Goal: Information Seeking & Learning: Learn about a topic

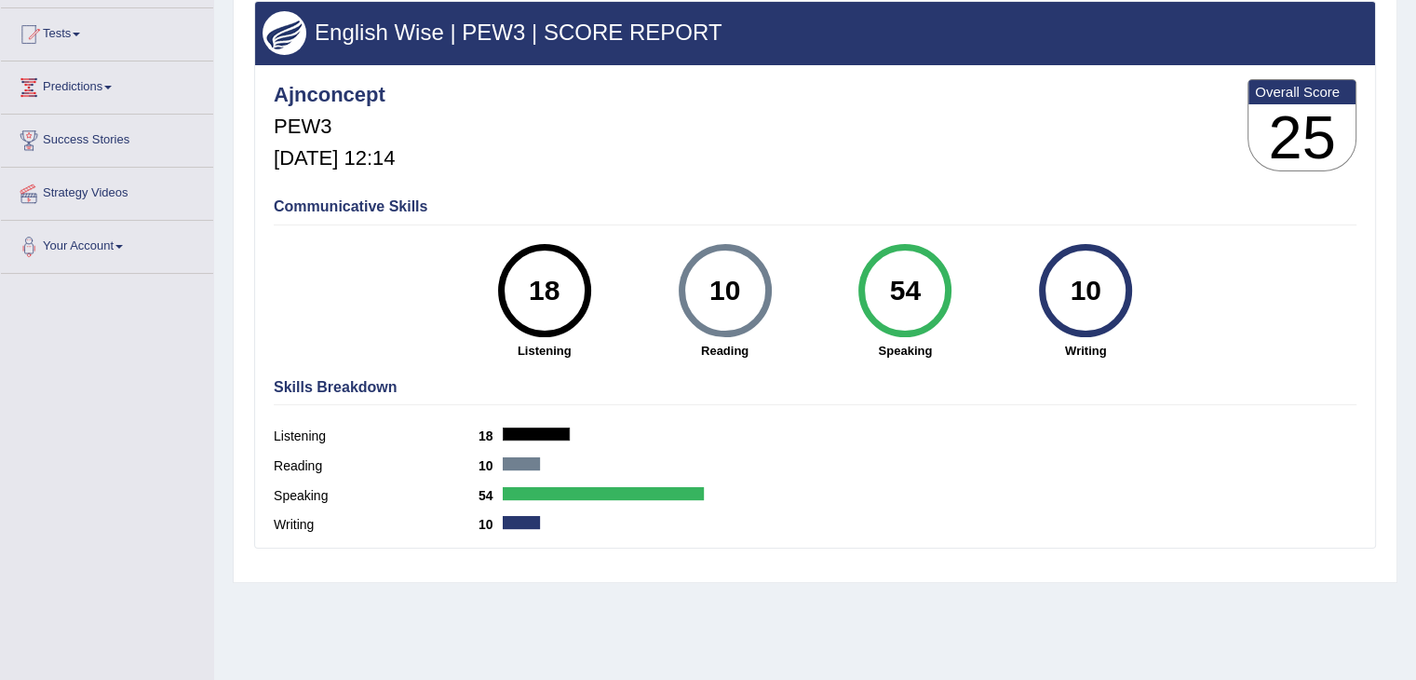
scroll to position [186, 0]
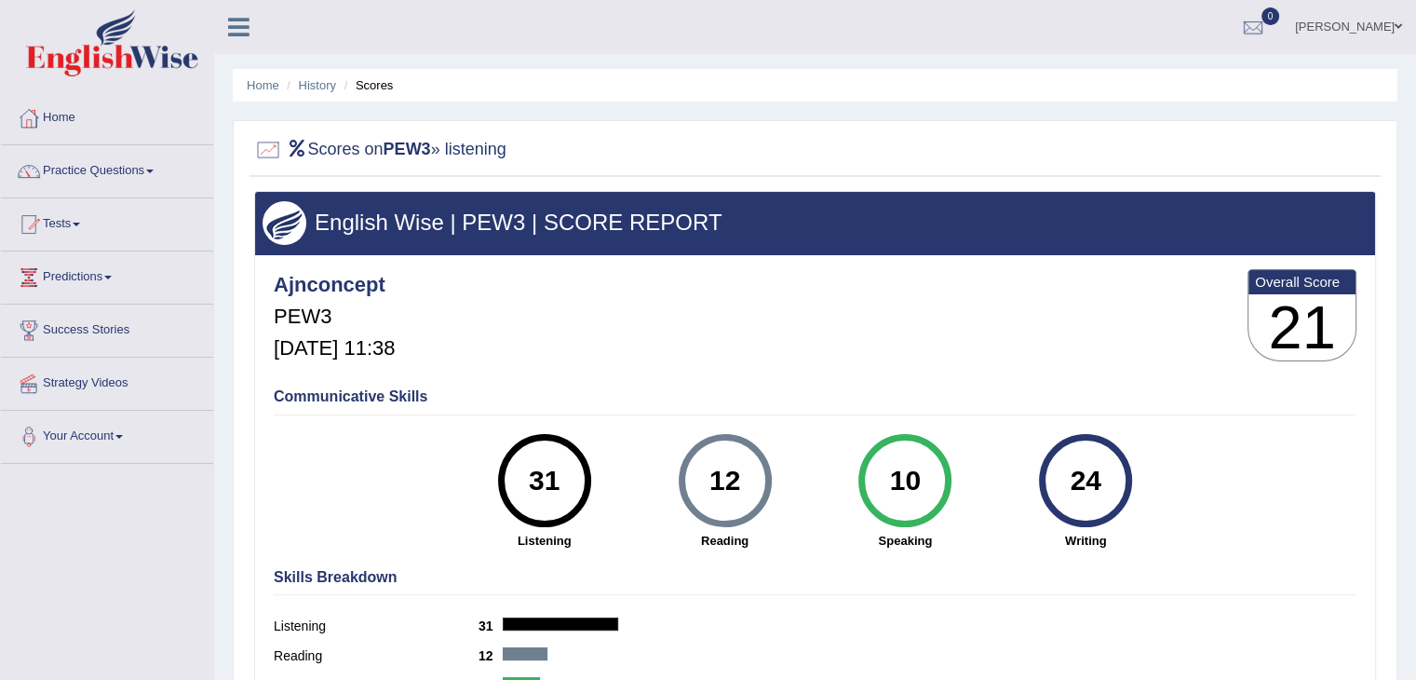
click at [557, 268] on div "Ajnconcept PEW3 [DATE] 11:38 Overall Score 21" at bounding box center [815, 319] width 1092 height 111
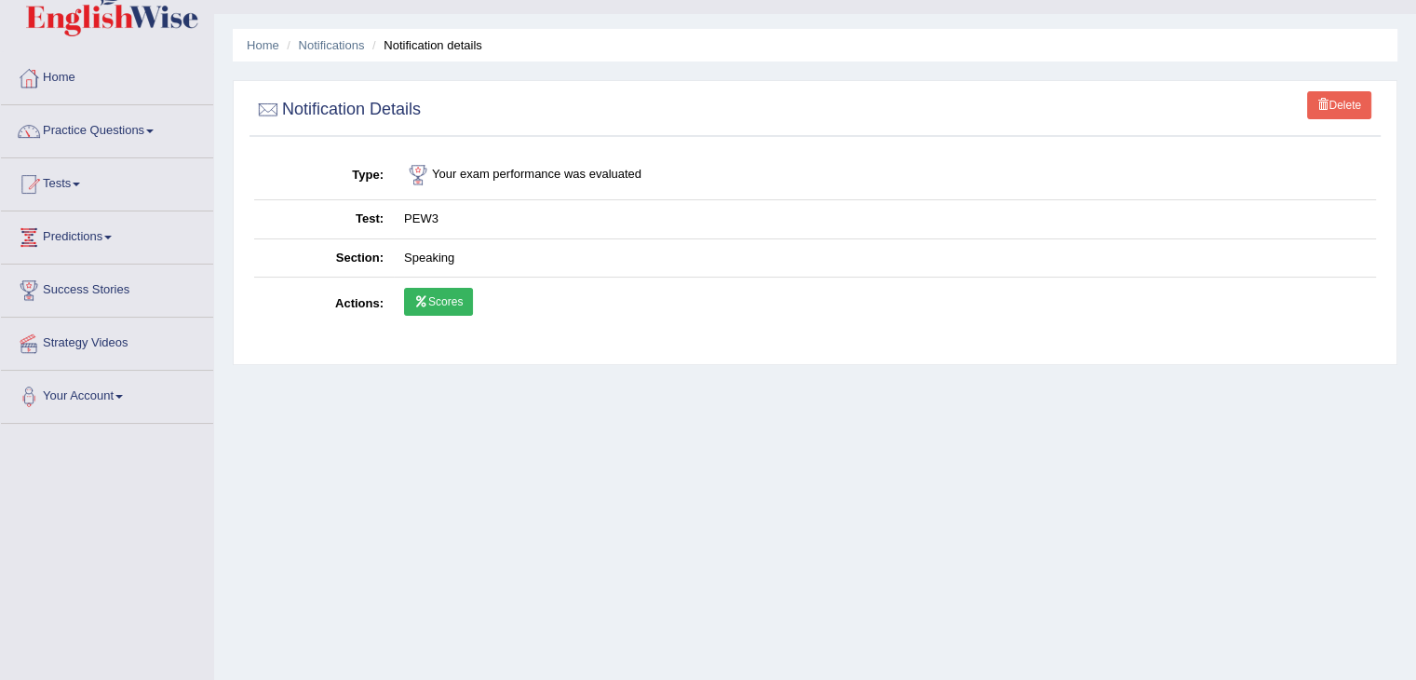
scroll to position [41, 0]
click at [157, 126] on link "Practice Questions" at bounding box center [107, 127] width 212 height 47
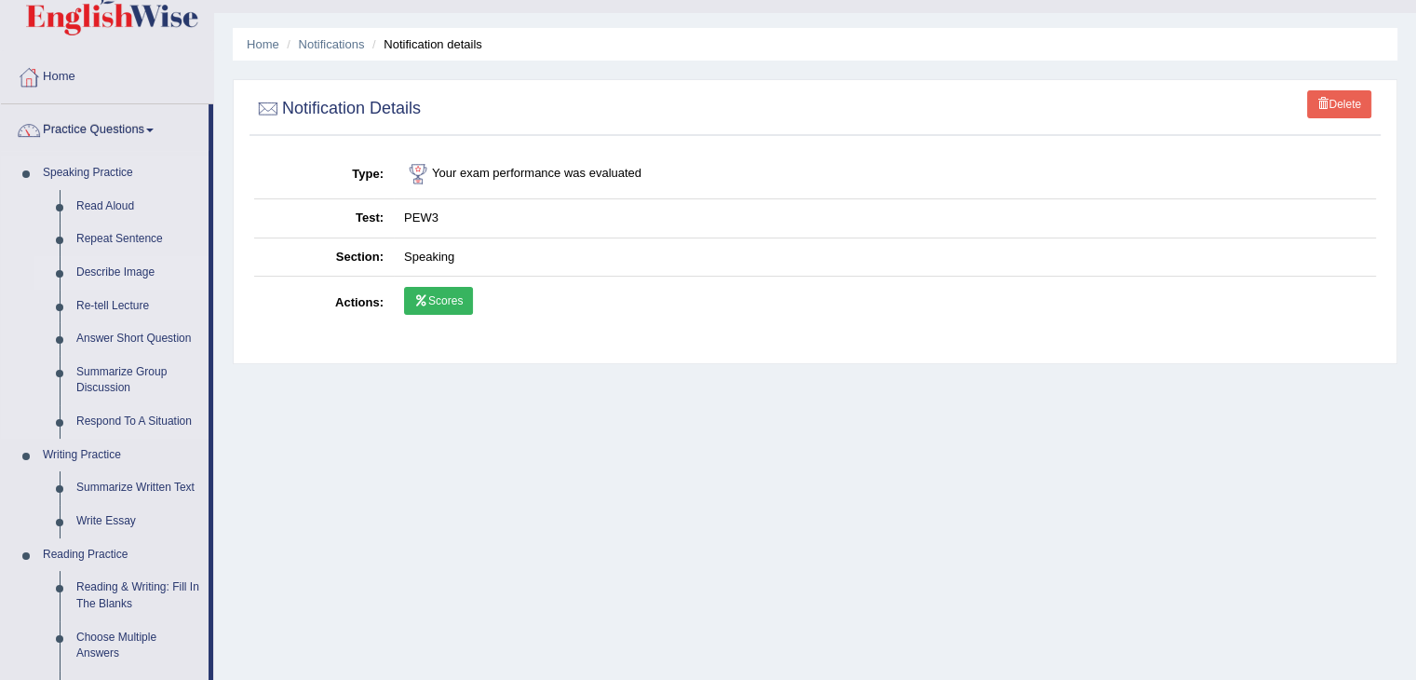
click at [141, 271] on link "Describe Image" at bounding box center [138, 273] width 141 height 34
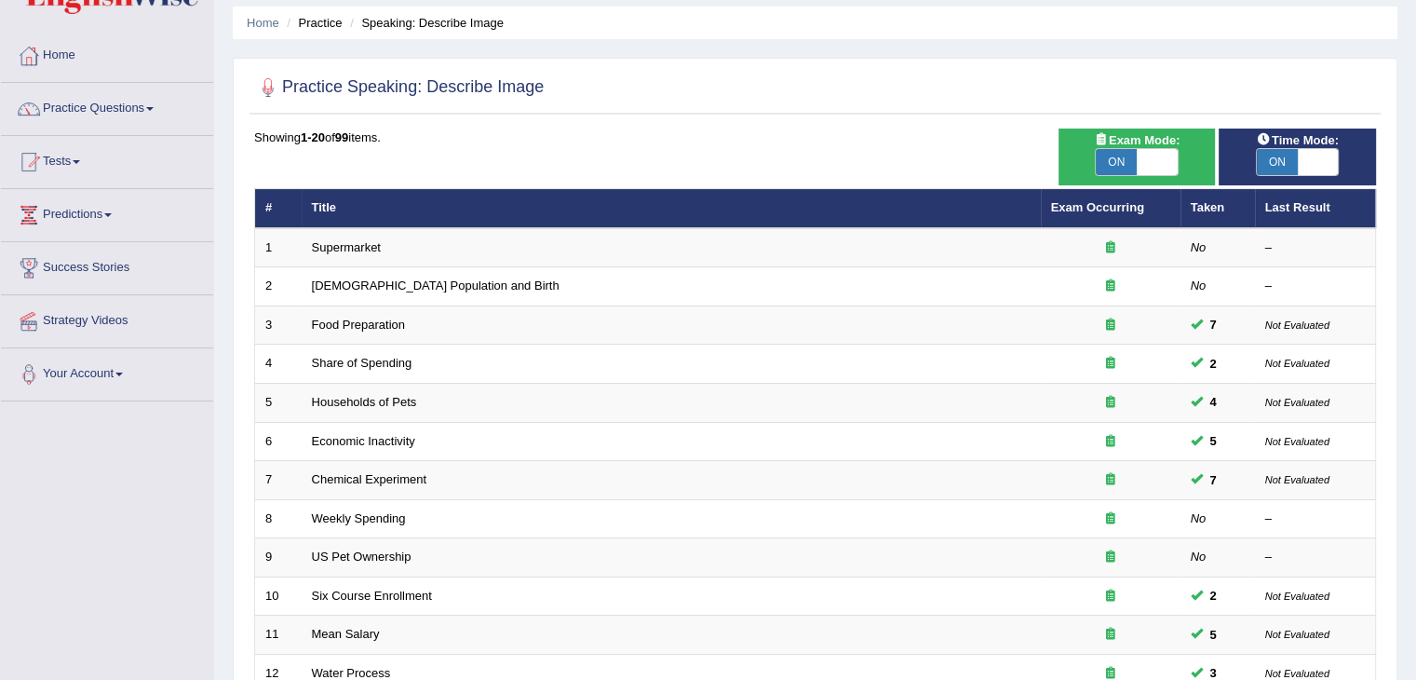
scroll to position [93, 0]
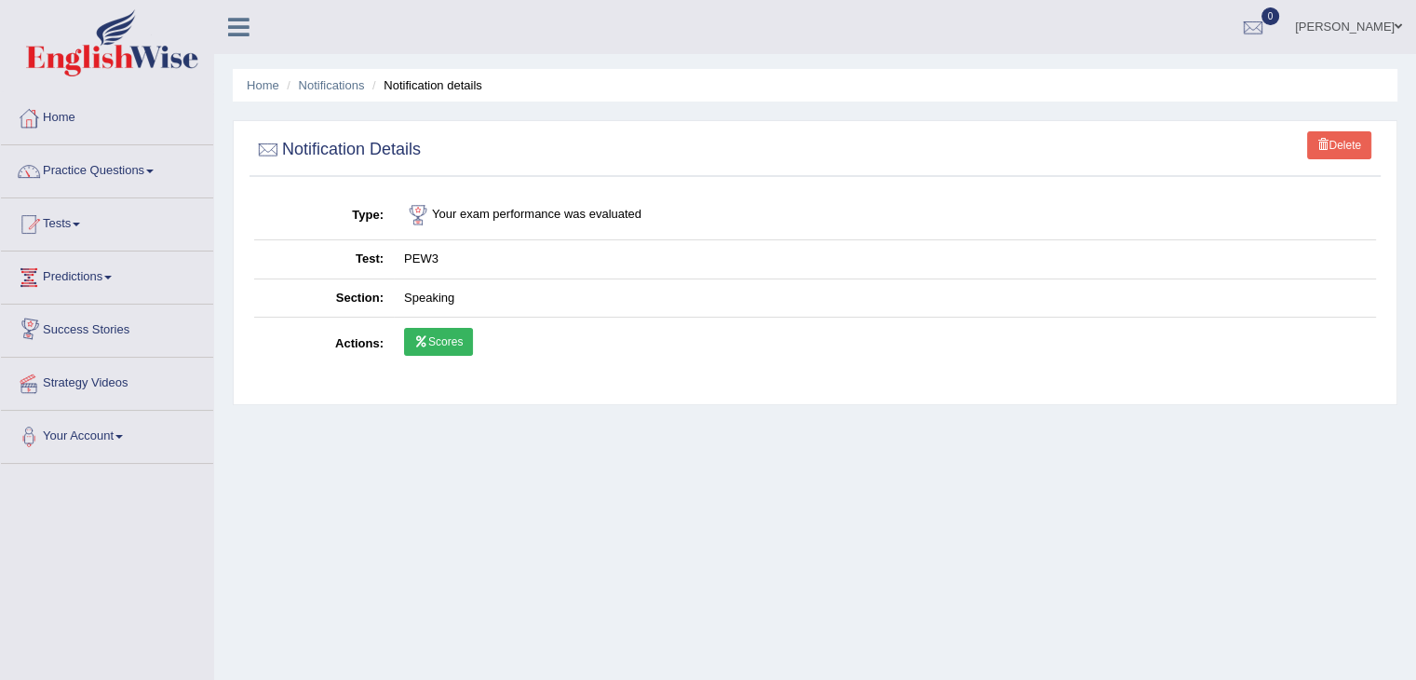
click at [112, 276] on span at bounding box center [107, 278] width 7 height 4
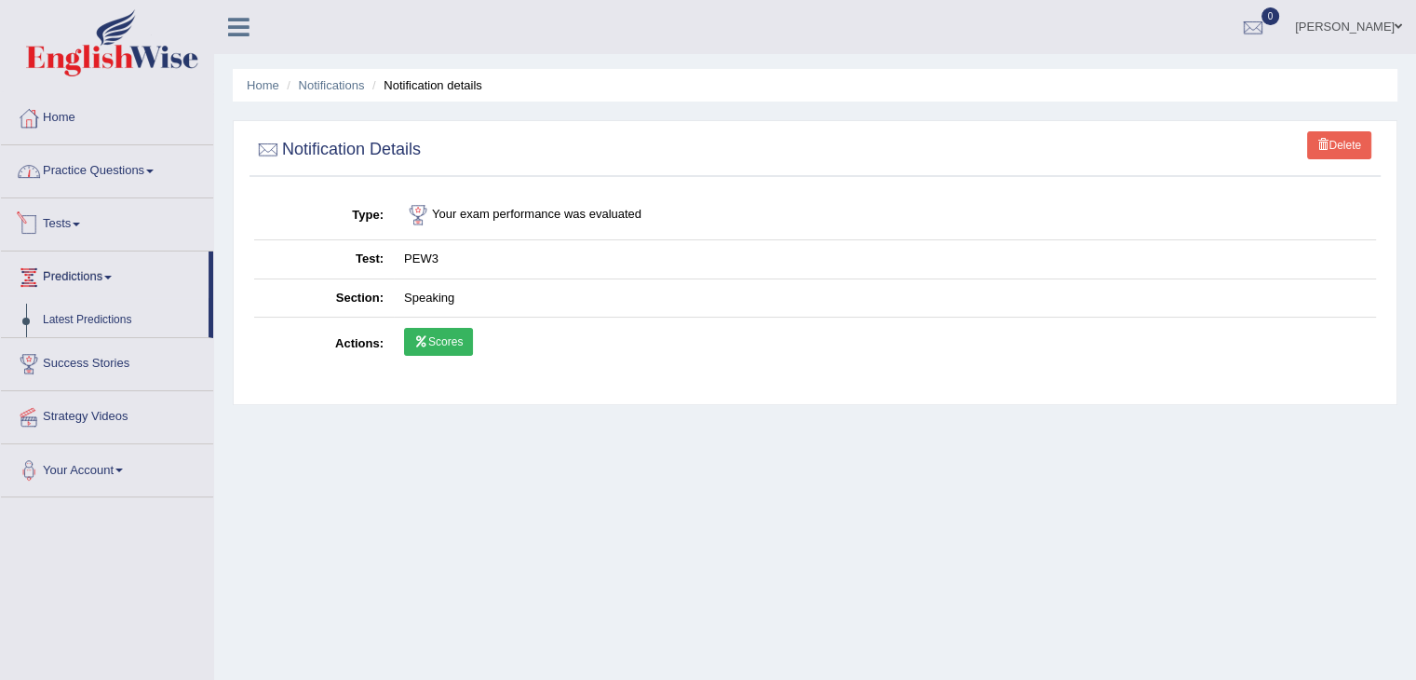
click at [156, 180] on link "Practice Questions" at bounding box center [107, 168] width 212 height 47
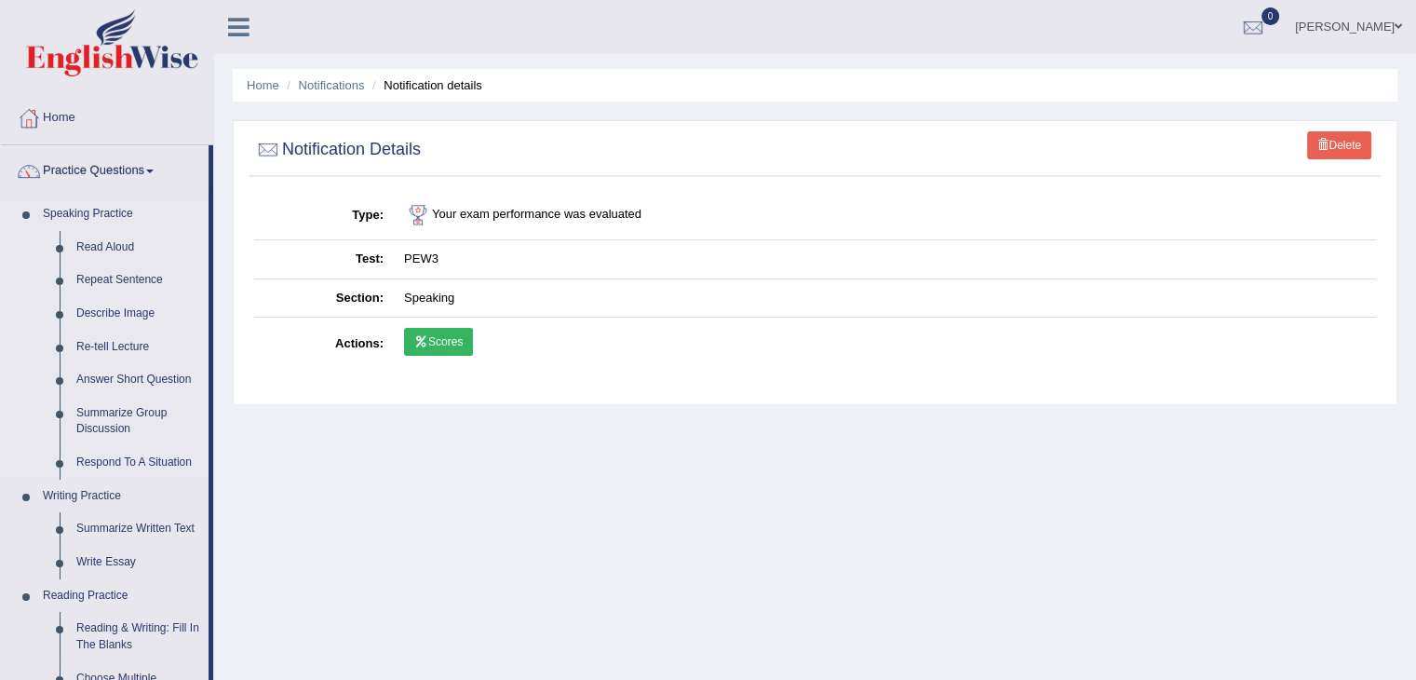
click at [120, 310] on link "Describe Image" at bounding box center [138, 314] width 141 height 34
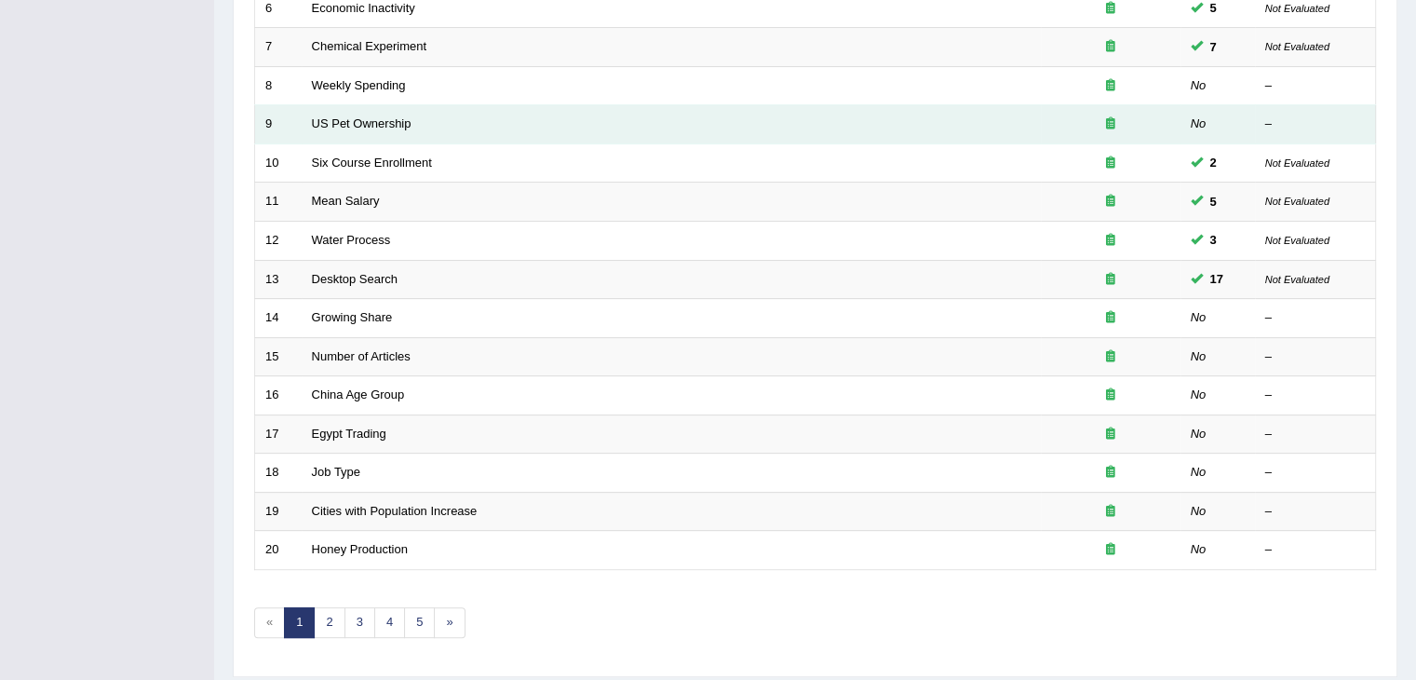
scroll to position [454, 0]
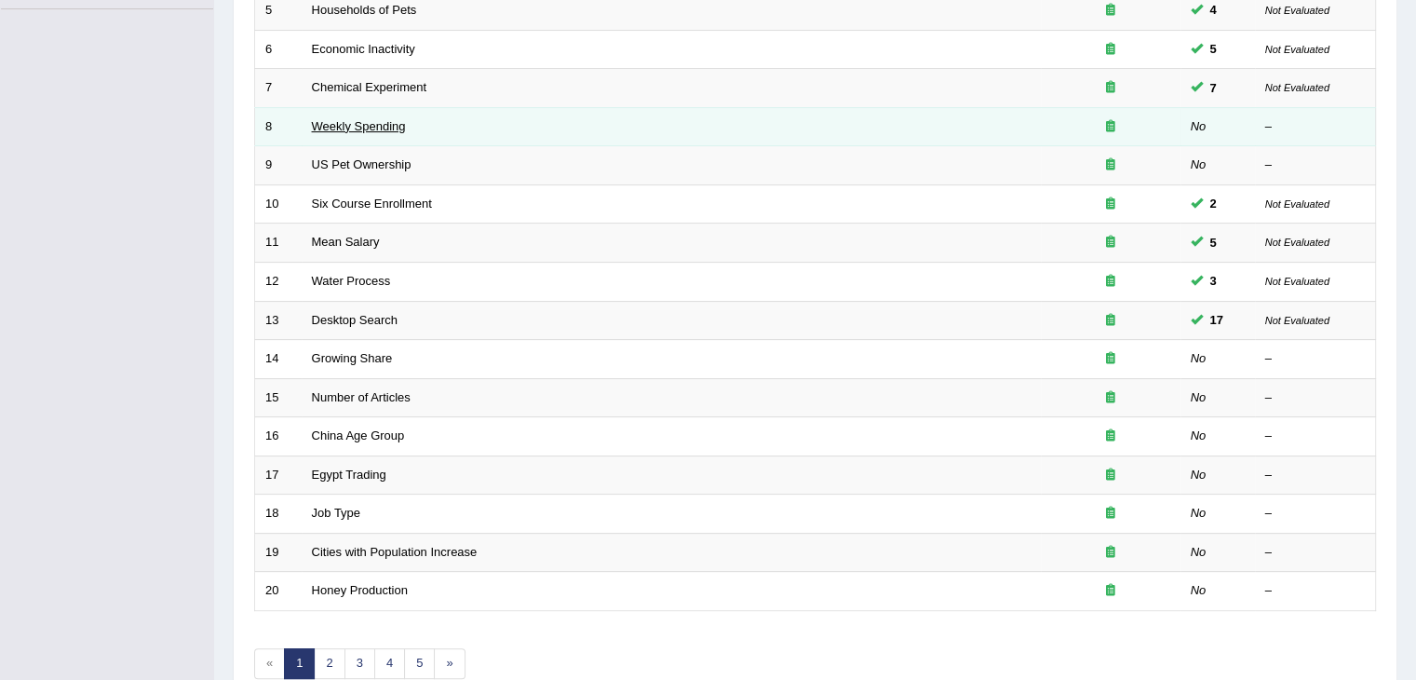
click at [371, 128] on link "Weekly Spending" at bounding box center [359, 126] width 94 height 14
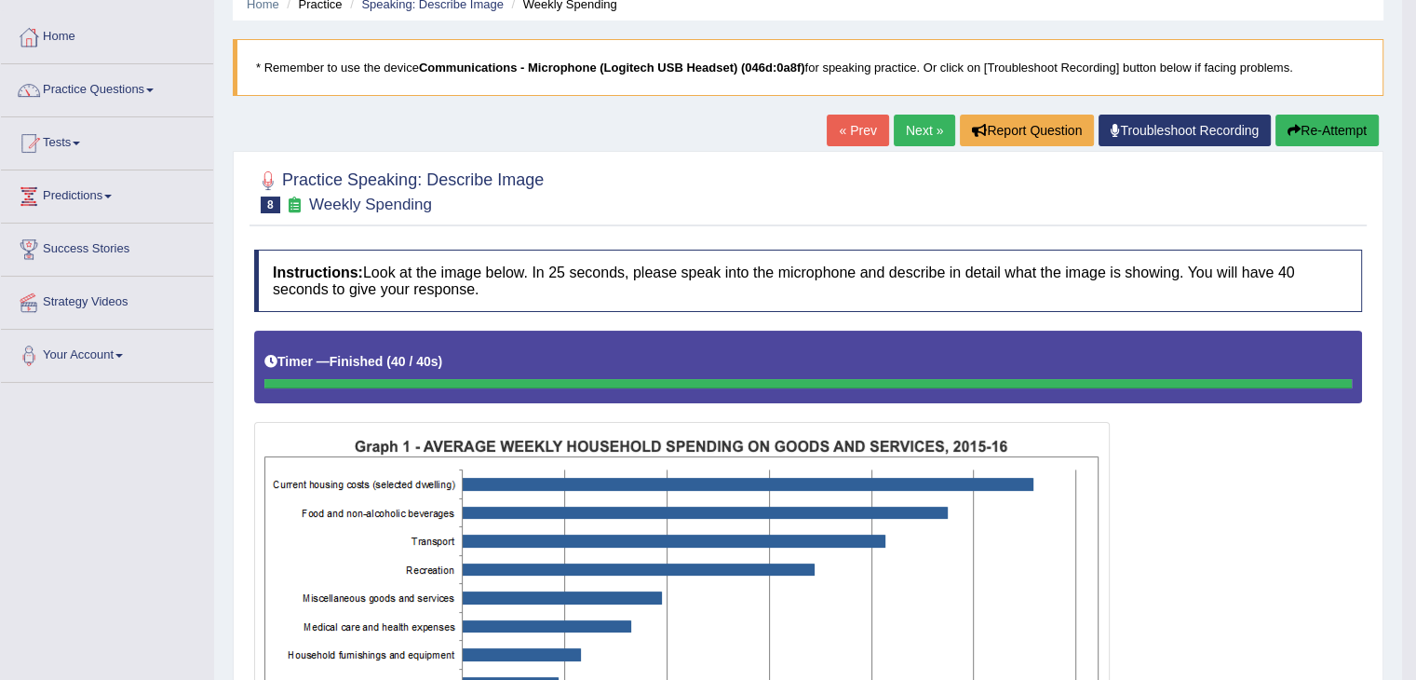
scroll to position [71, 0]
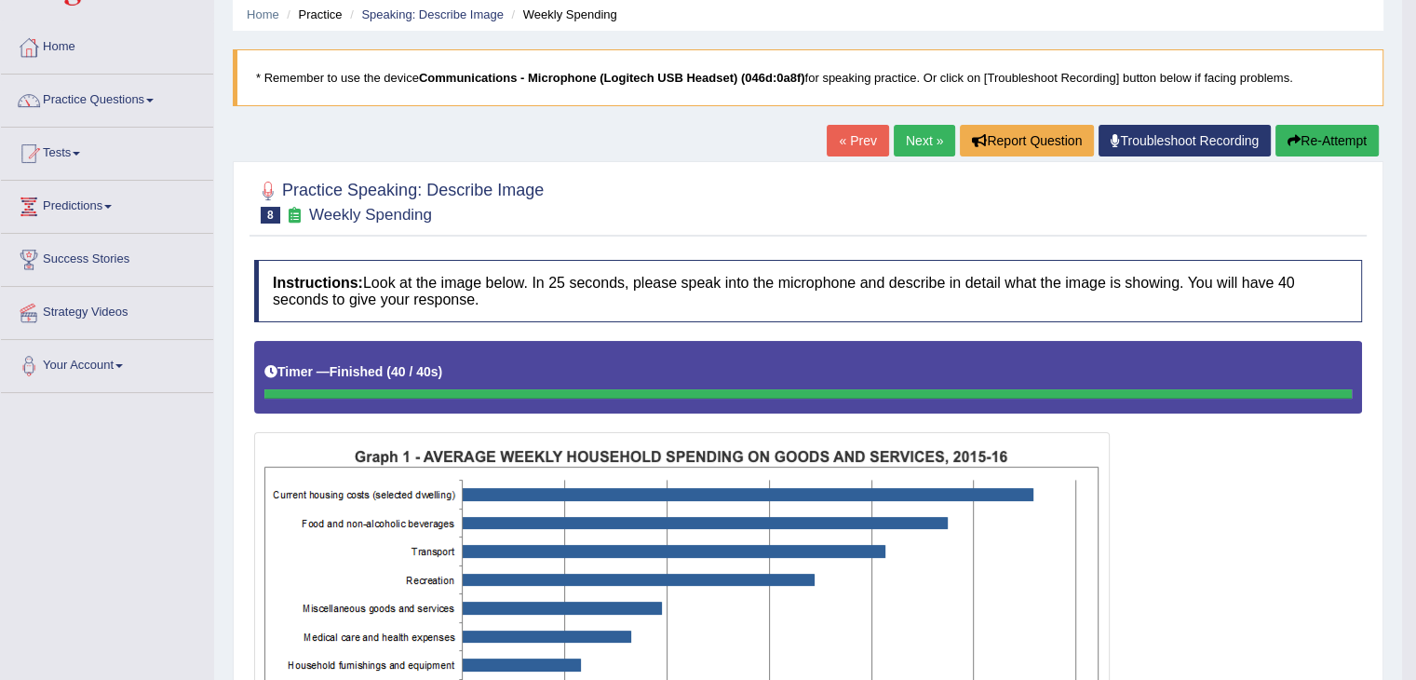
click at [1315, 135] on button "Re-Attempt" at bounding box center [1326, 141] width 103 height 32
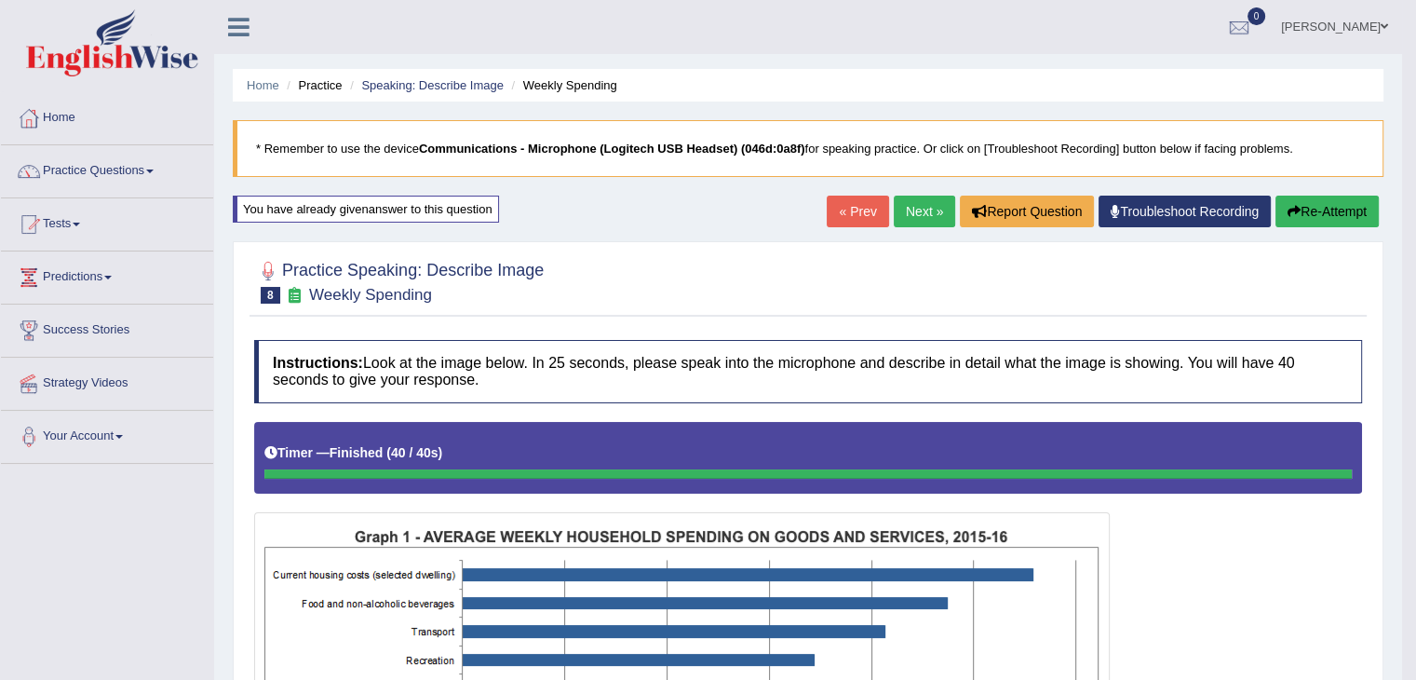
click at [1326, 209] on button "Re-Attempt" at bounding box center [1326, 212] width 103 height 32
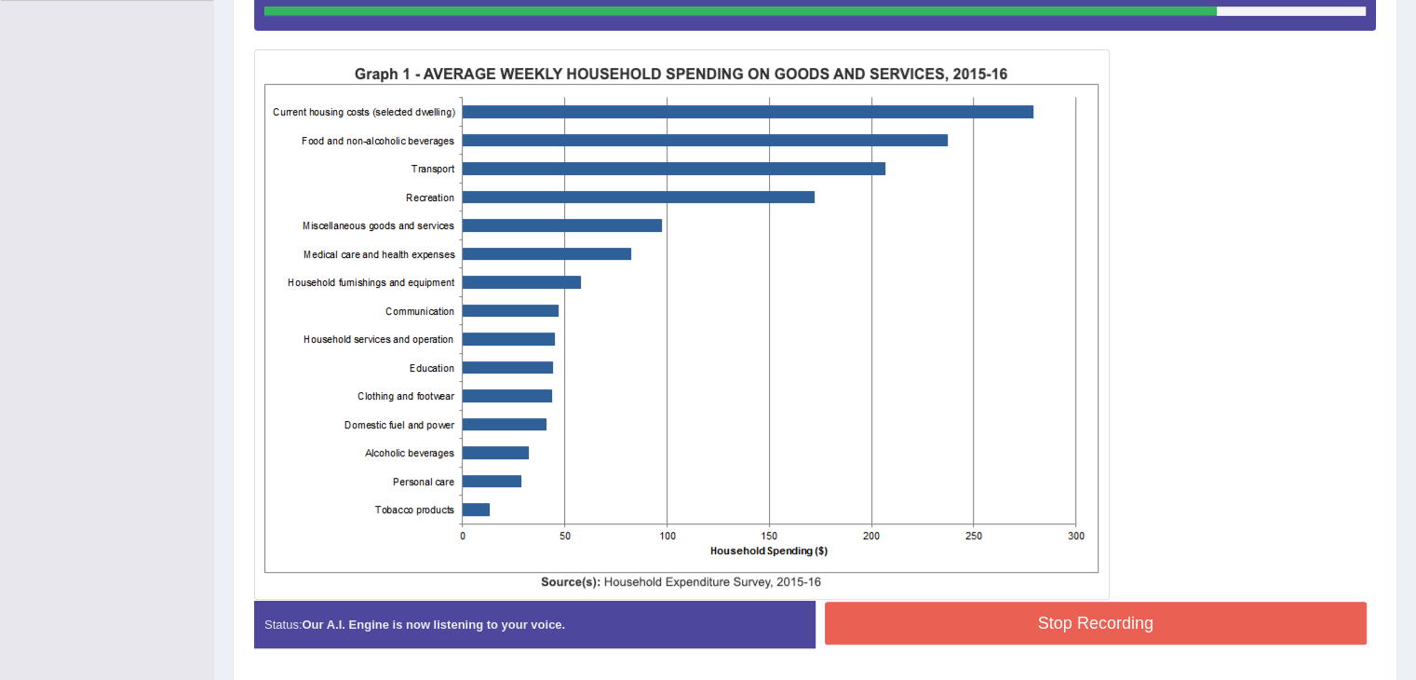
scroll to position [523, 0]
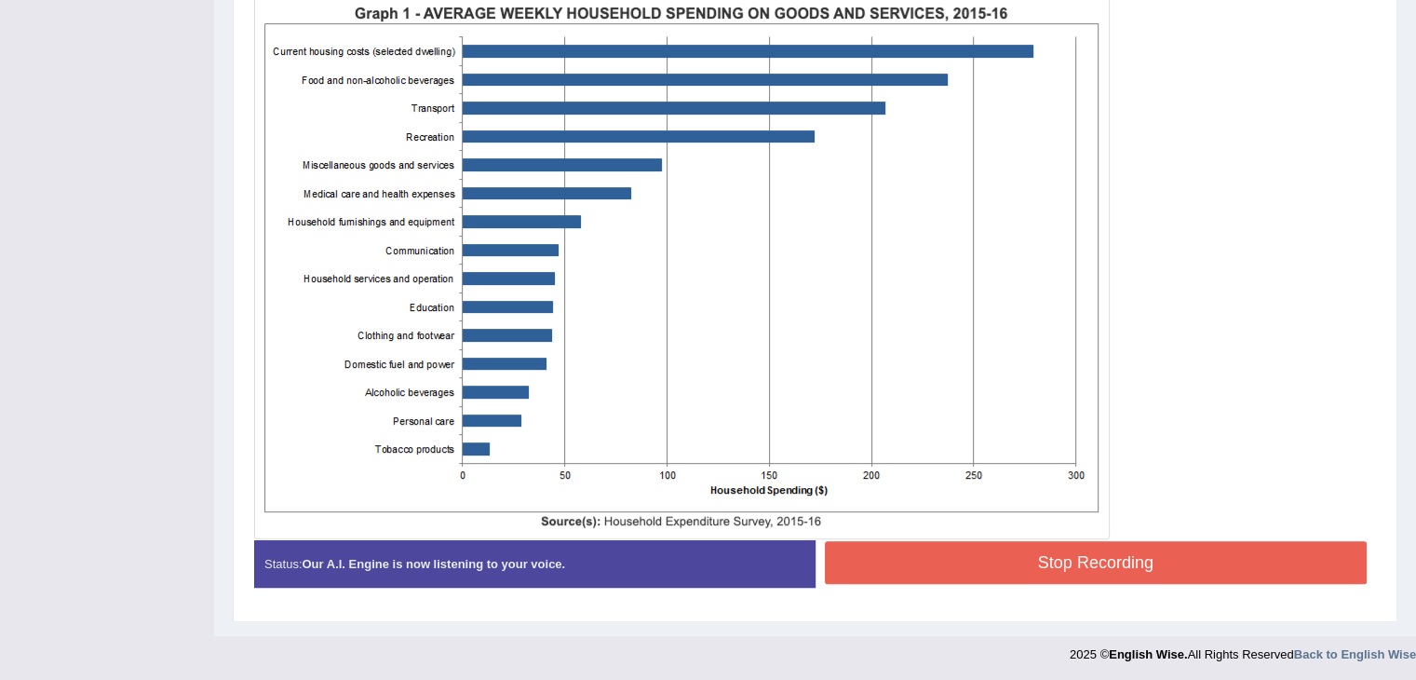
click at [1028, 556] on button "Stop Recording" at bounding box center [1096, 562] width 543 height 43
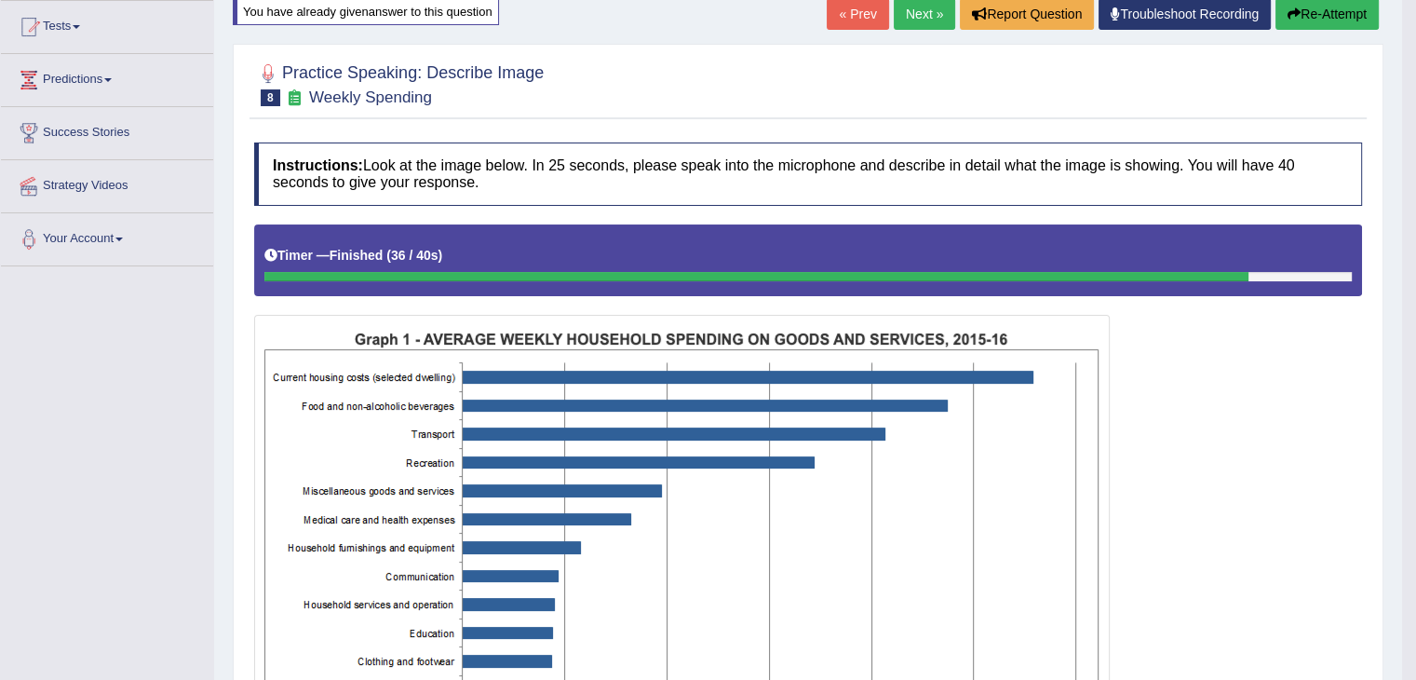
scroll to position [173, 0]
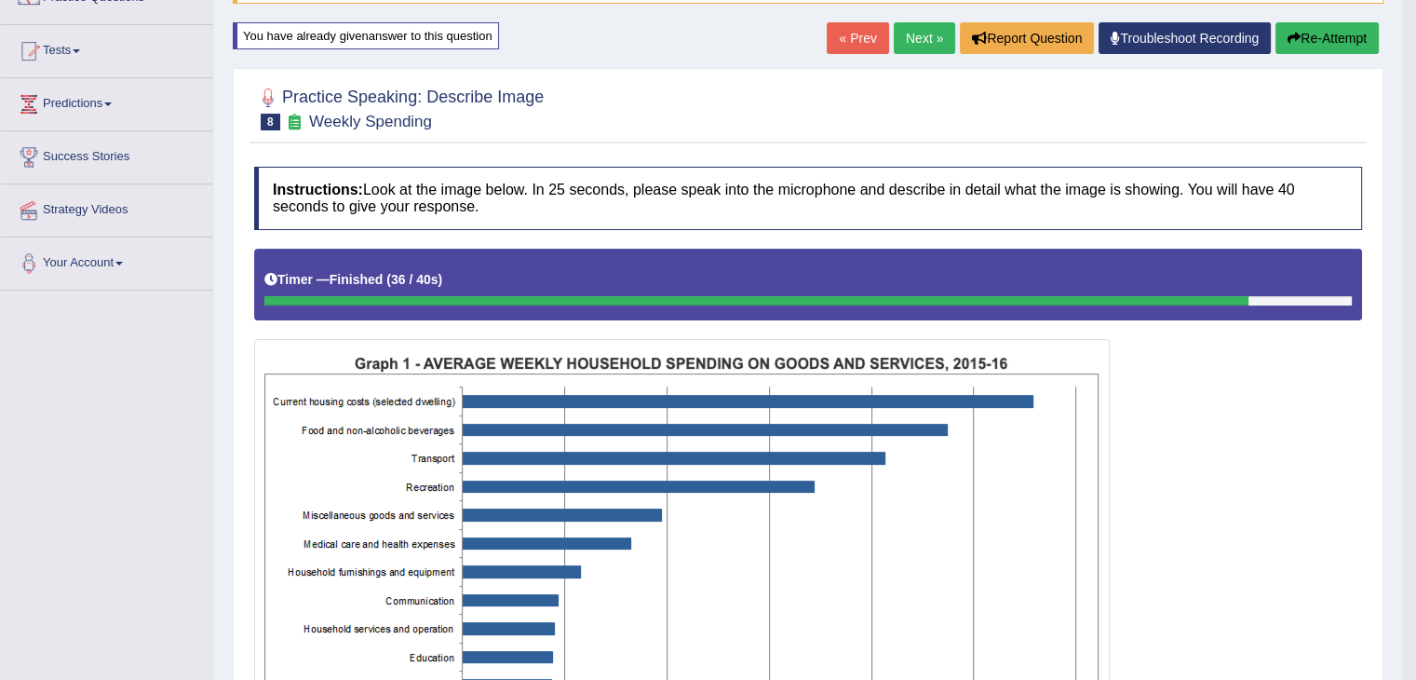
click at [1300, 36] on button "Re-Attempt" at bounding box center [1326, 38] width 103 height 32
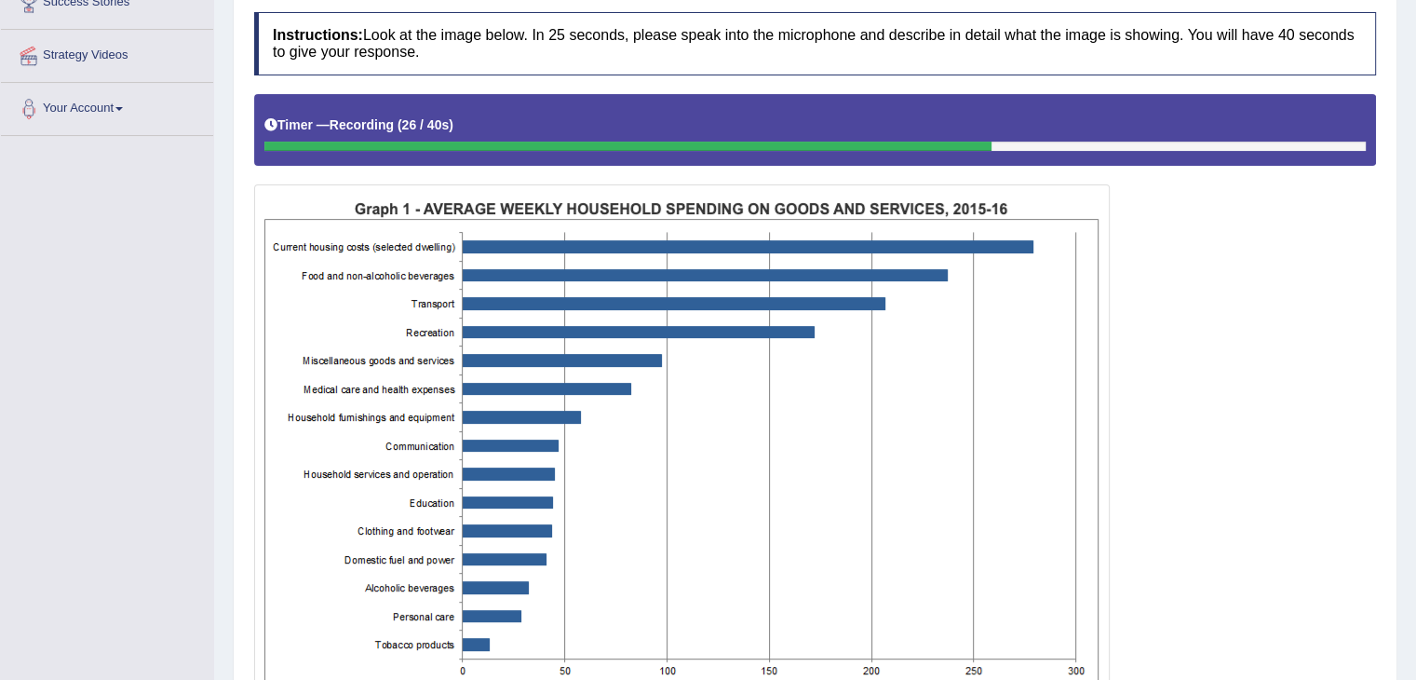
scroll to position [523, 0]
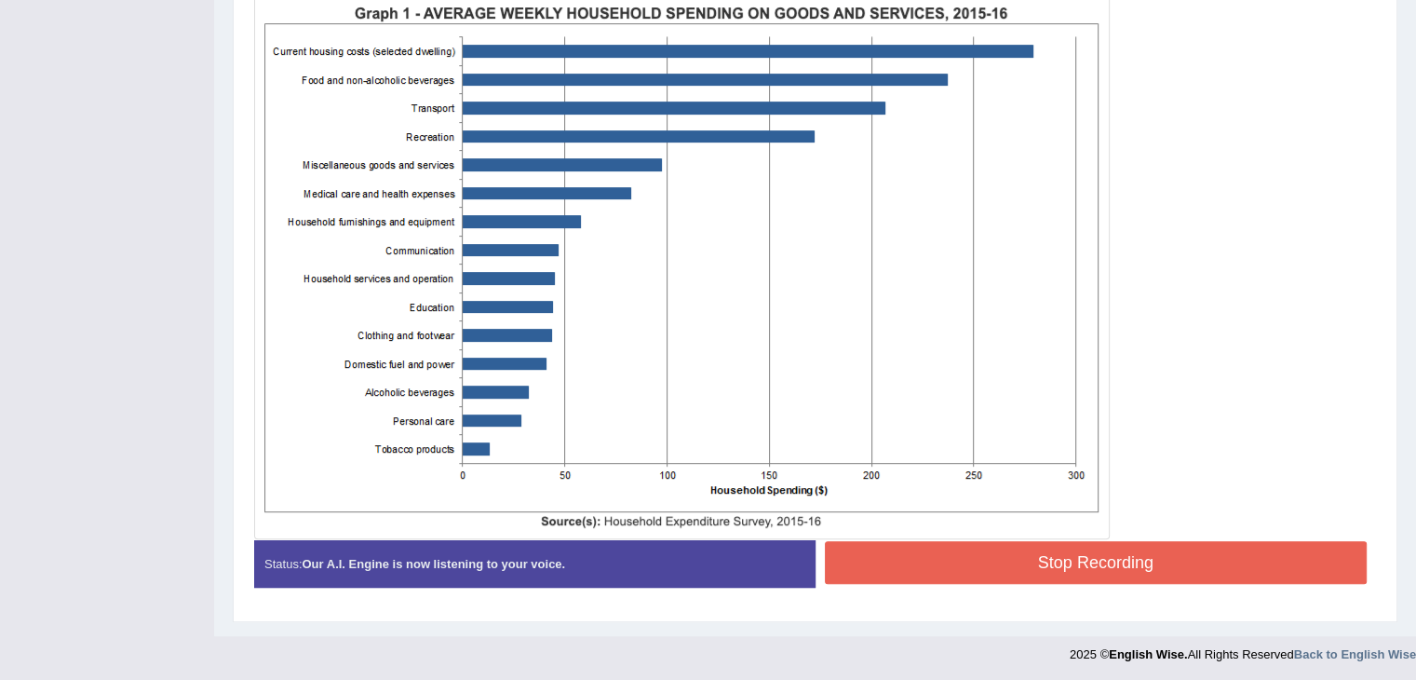
click at [1114, 547] on button "Stop Recording" at bounding box center [1096, 562] width 543 height 43
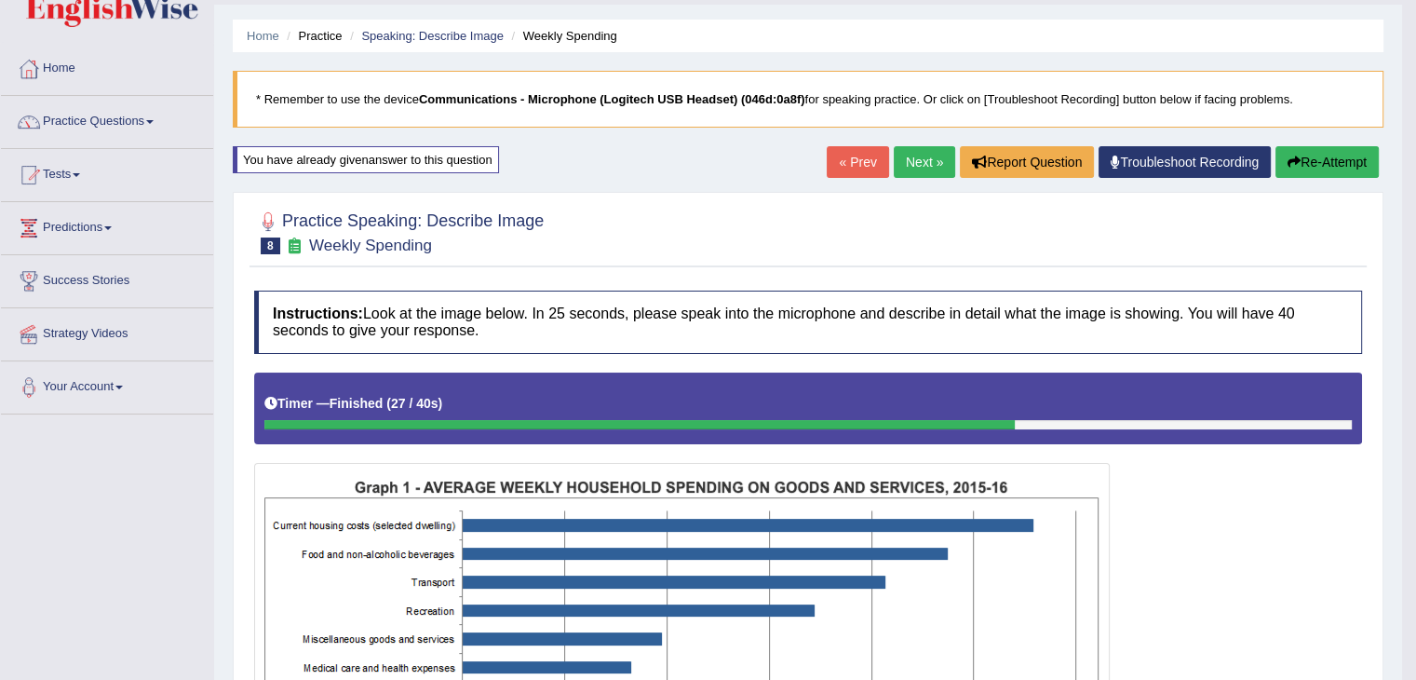
scroll to position [0, 0]
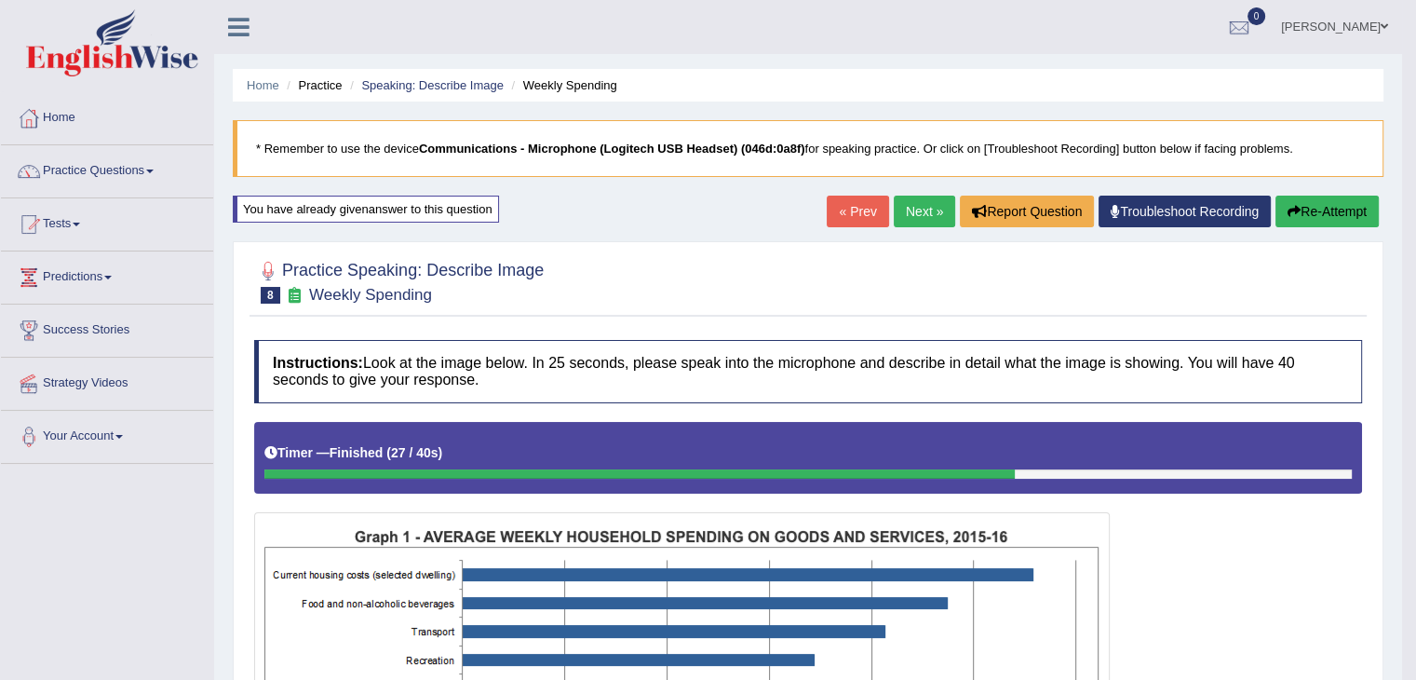
click at [1296, 219] on button "Re-Attempt" at bounding box center [1326, 212] width 103 height 32
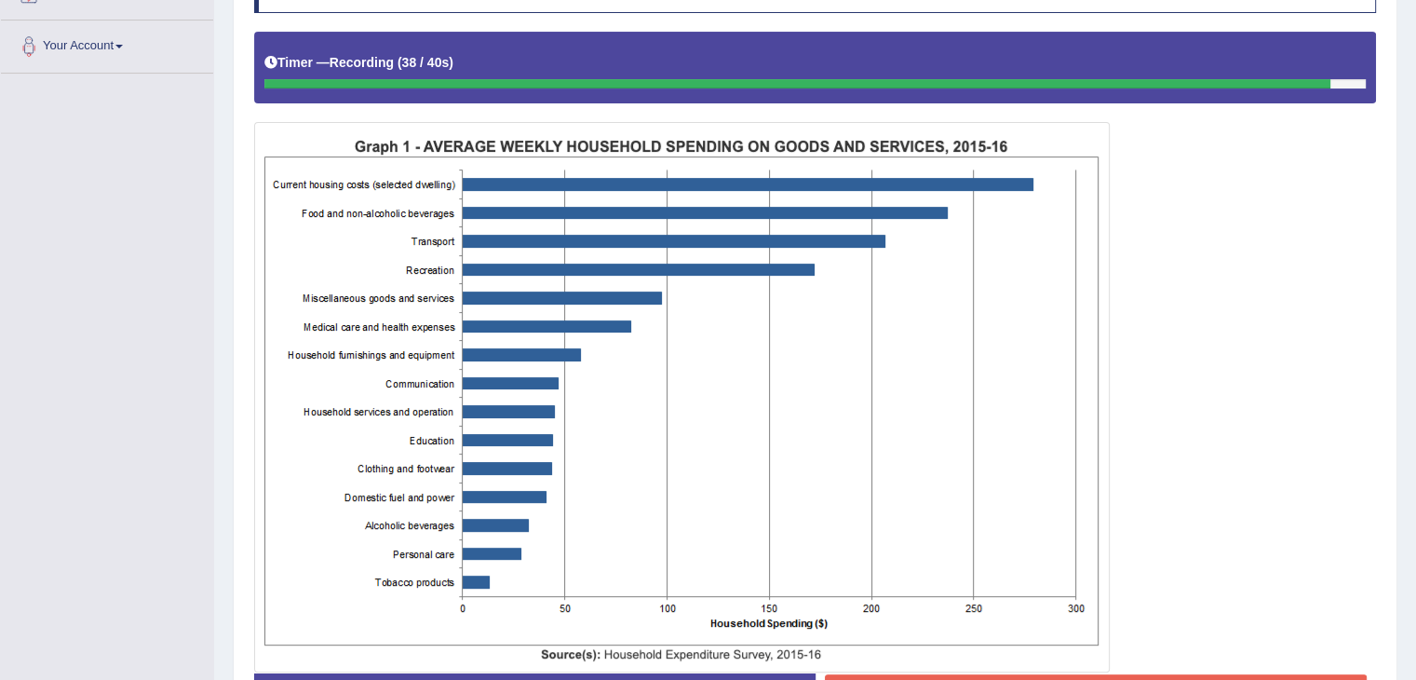
scroll to position [523, 0]
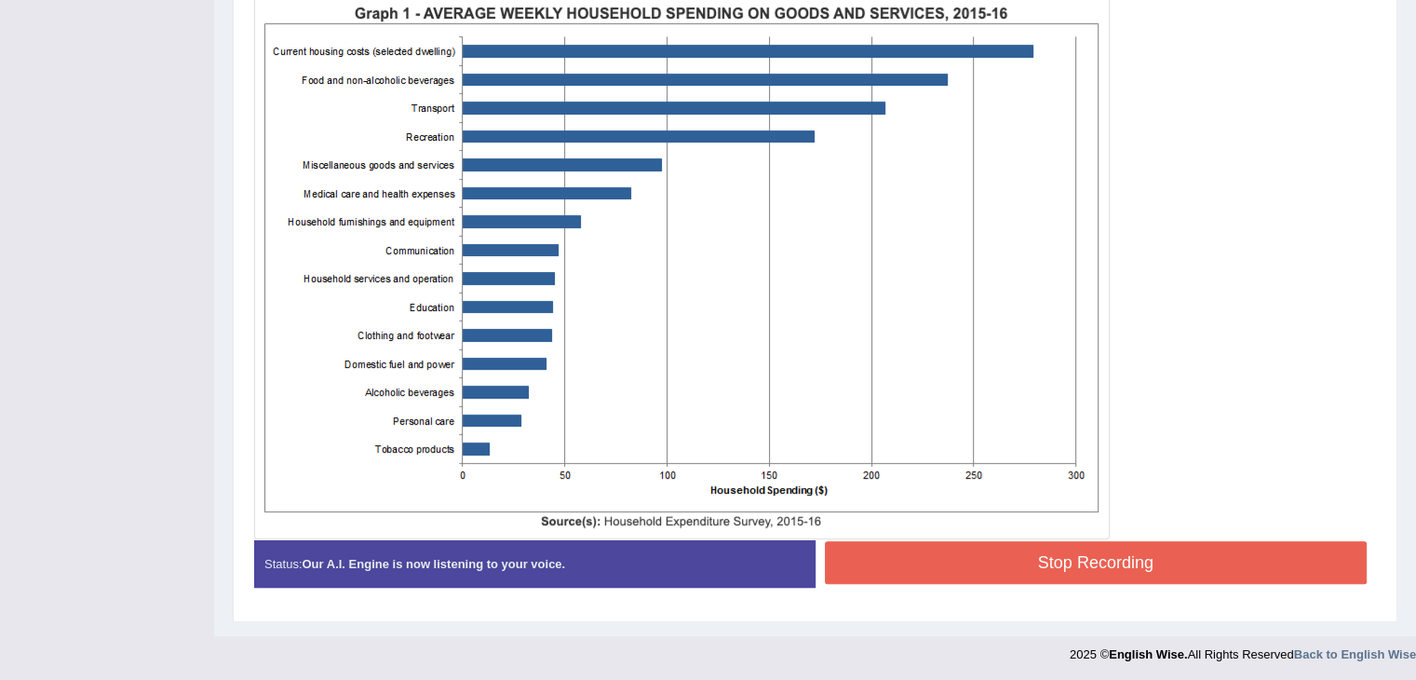
click at [1011, 542] on button "Stop Recording" at bounding box center [1096, 562] width 543 height 43
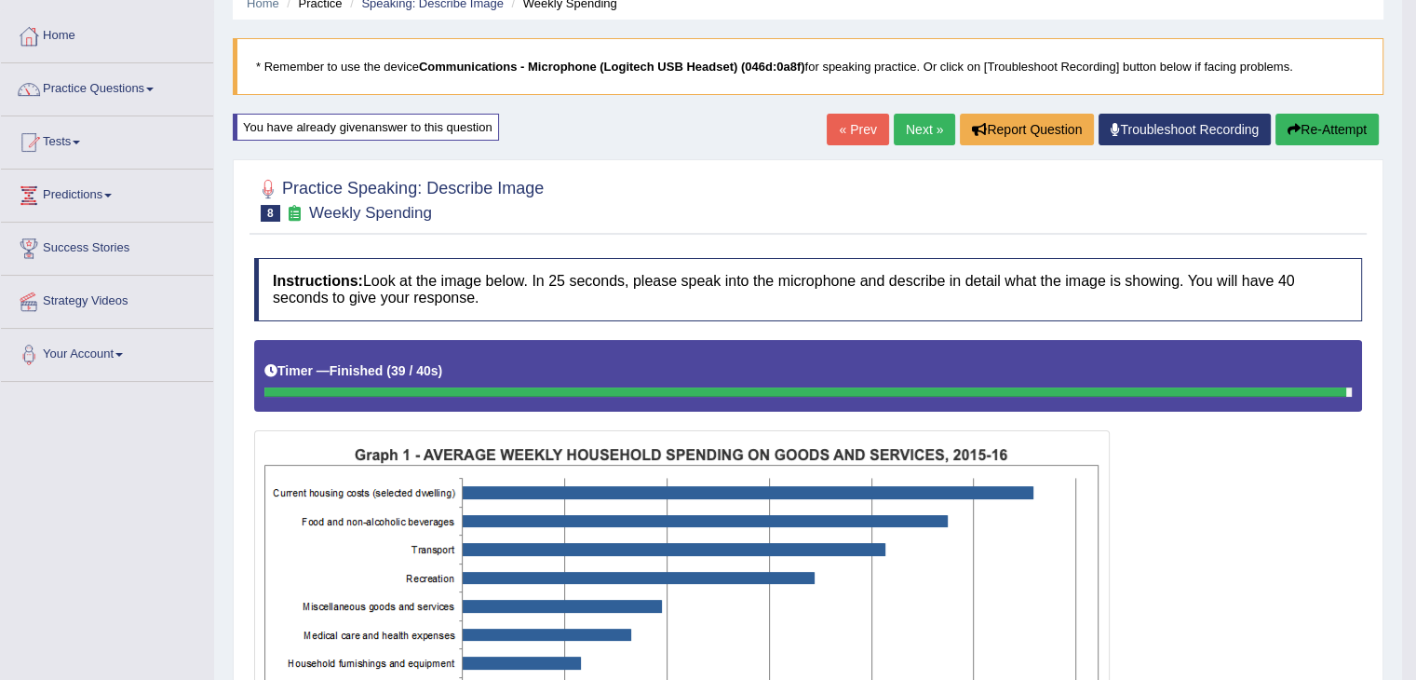
scroll to position [80, 0]
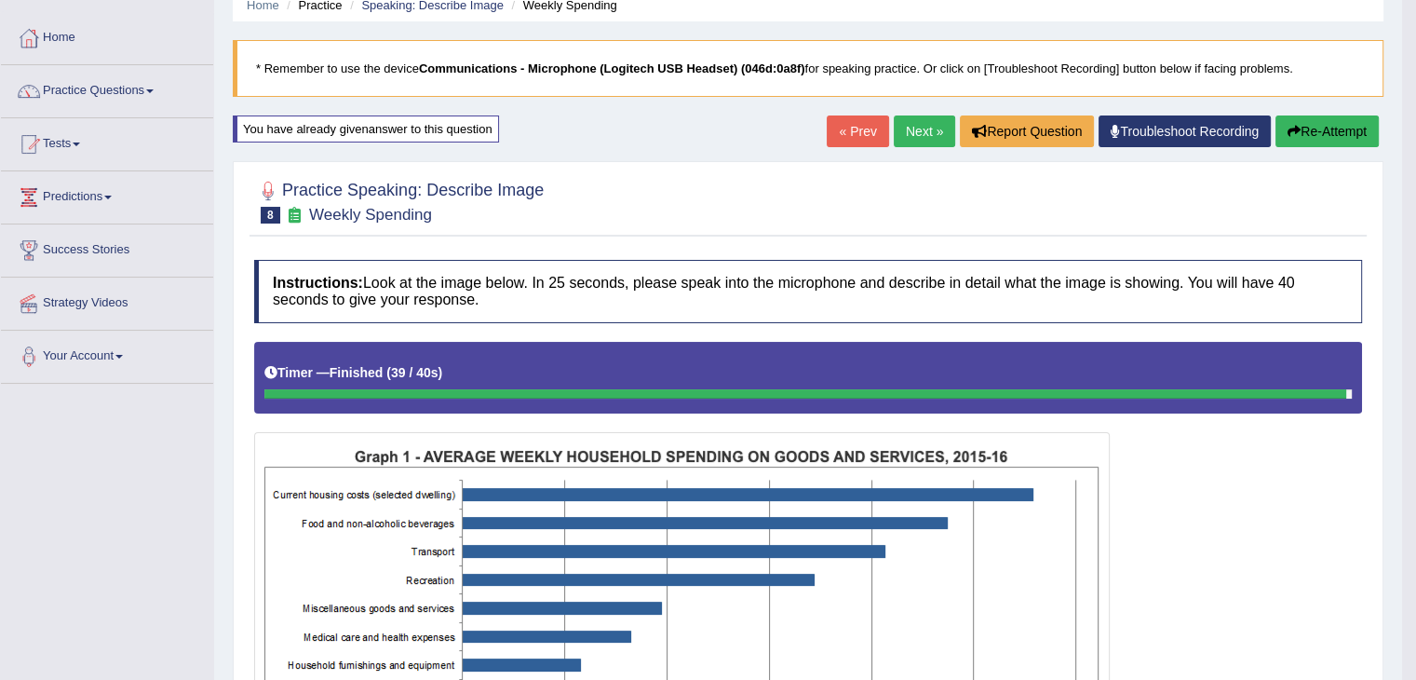
click at [1332, 123] on button "Re-Attempt" at bounding box center [1326, 131] width 103 height 32
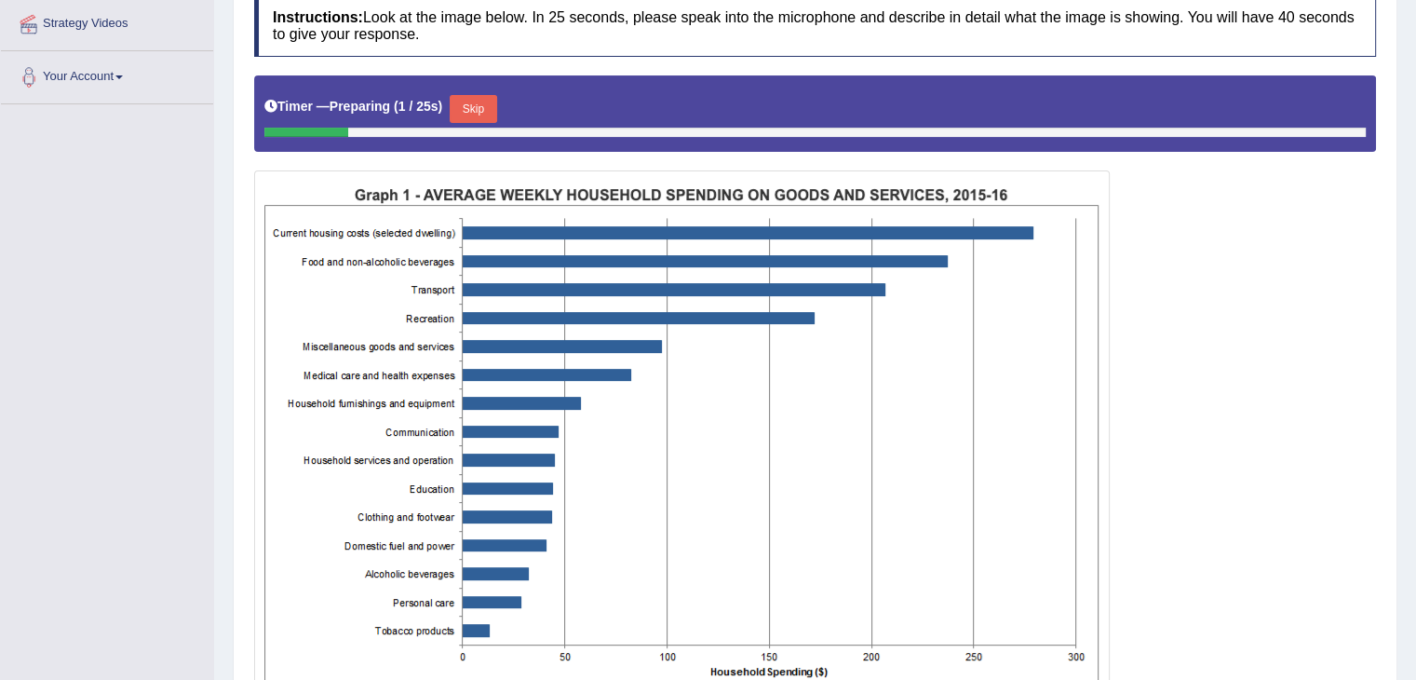
scroll to position [266, 0]
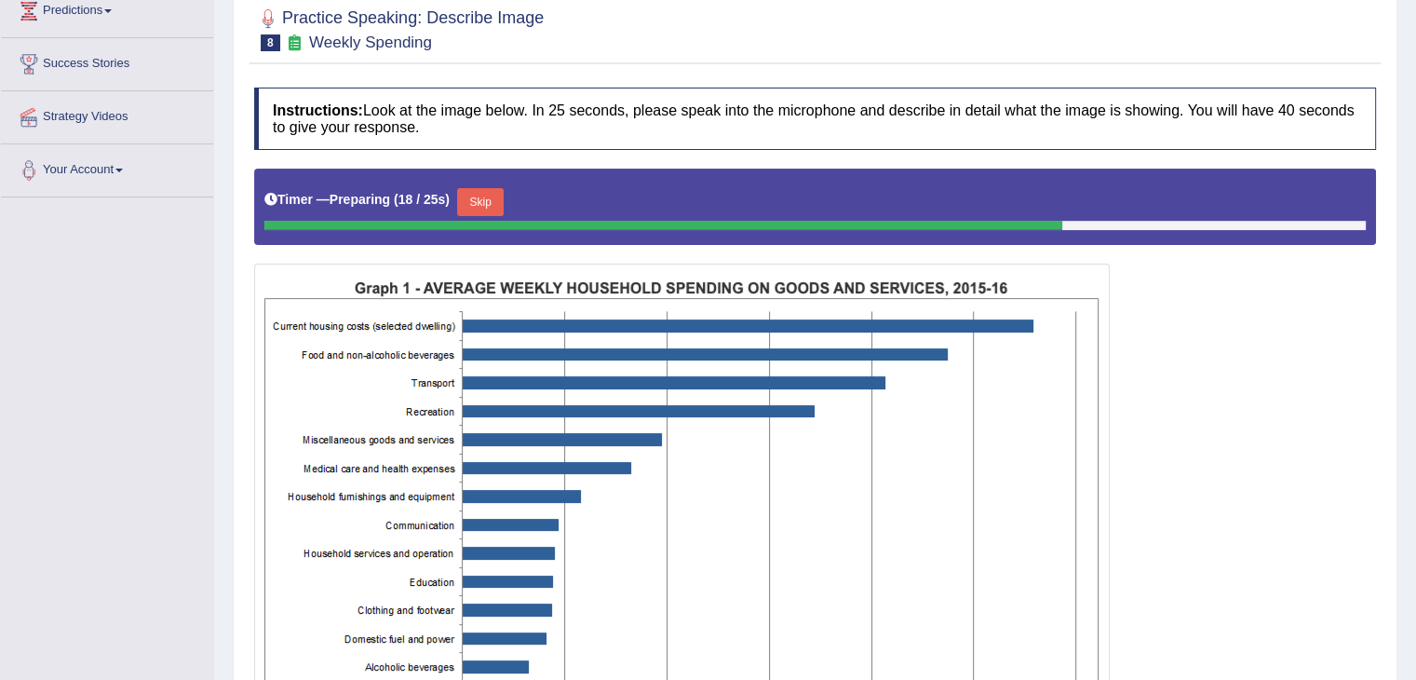
click at [504, 206] on button "Skip" at bounding box center [480, 202] width 47 height 28
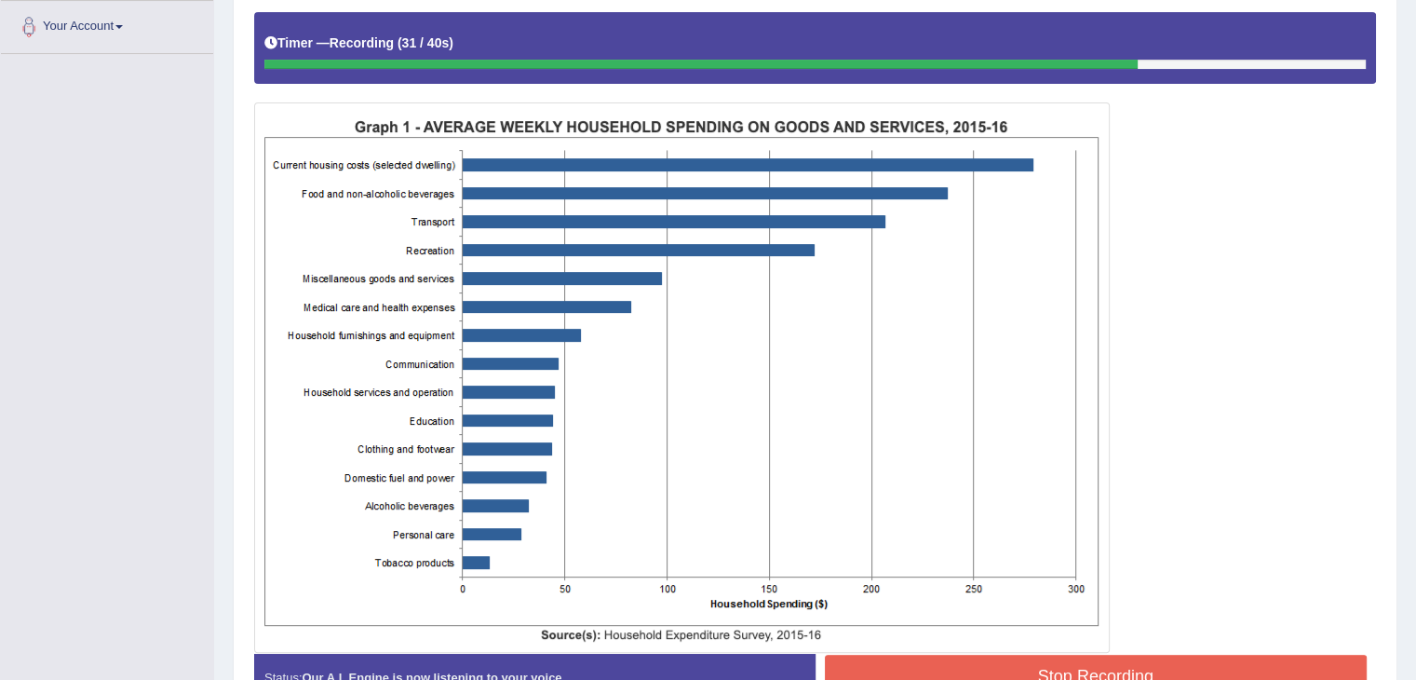
scroll to position [523, 0]
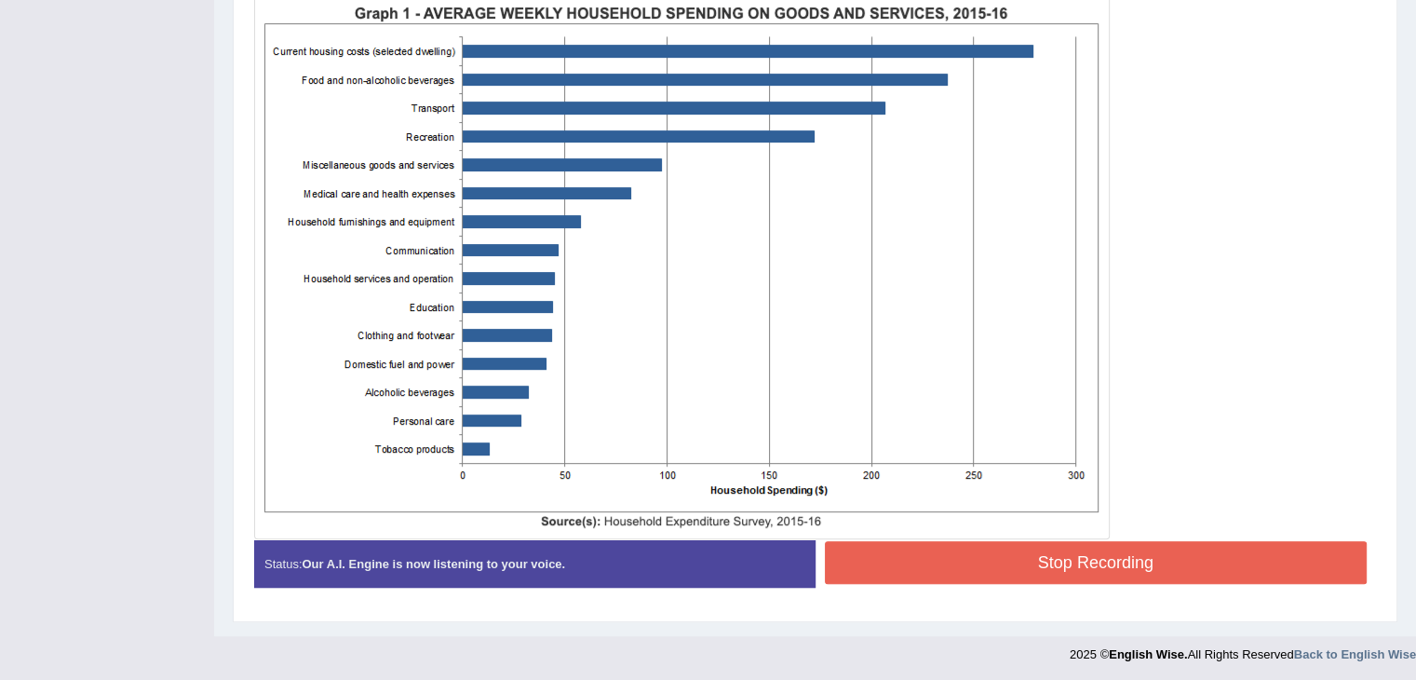
click at [1100, 552] on button "Stop Recording" at bounding box center [1096, 562] width 543 height 43
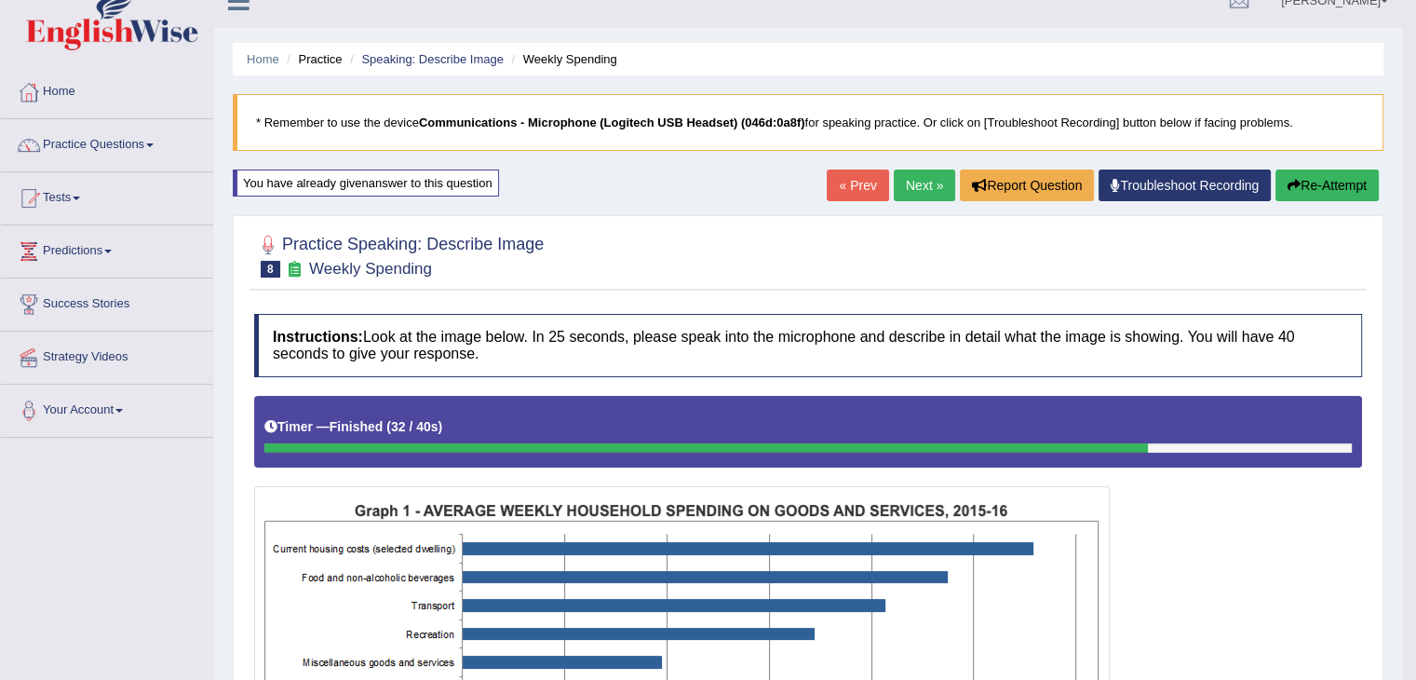
scroll to position [0, 0]
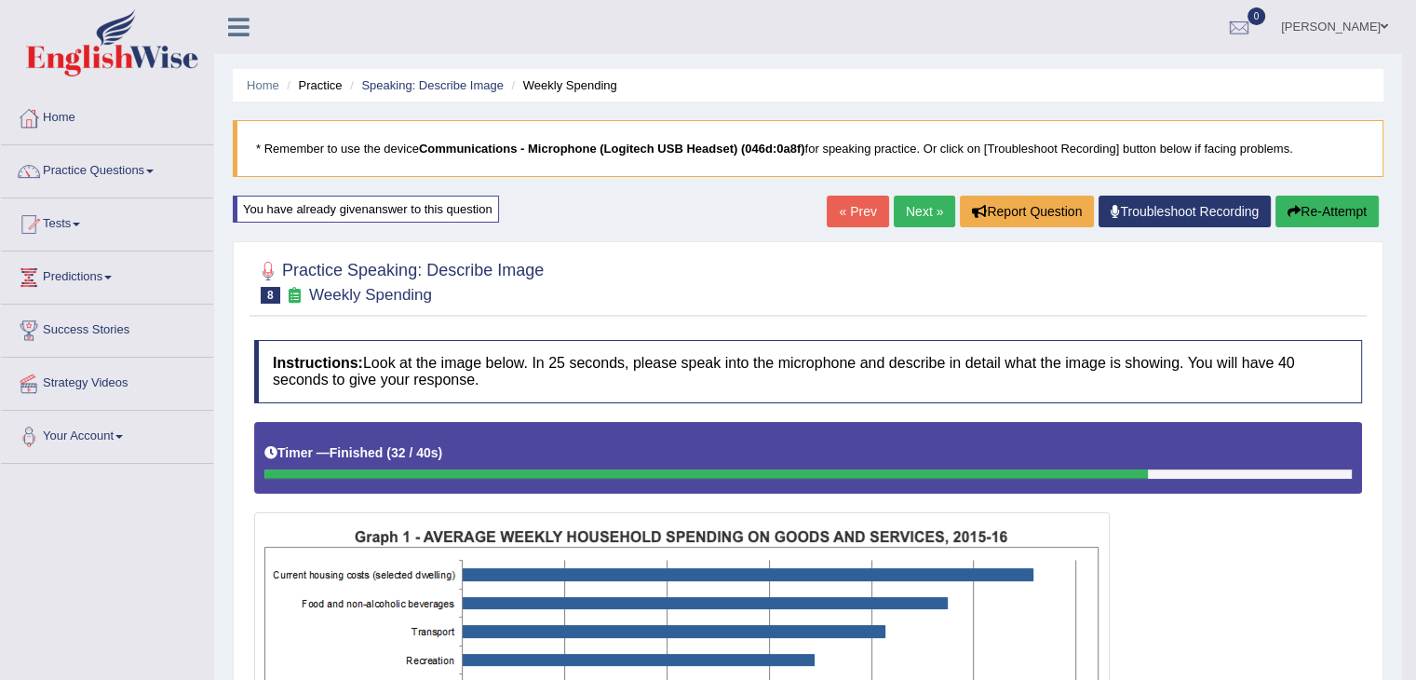
click at [1326, 206] on button "Re-Attempt" at bounding box center [1326, 212] width 103 height 32
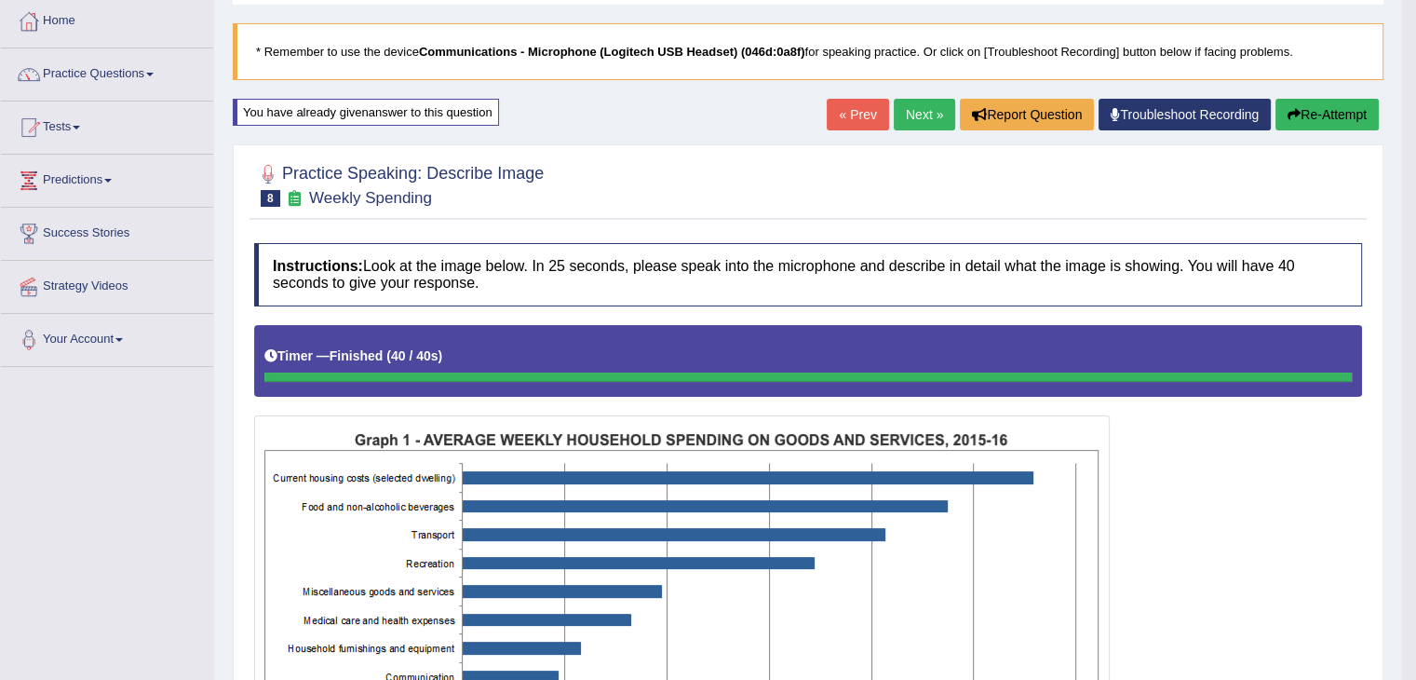
scroll to position [75, 0]
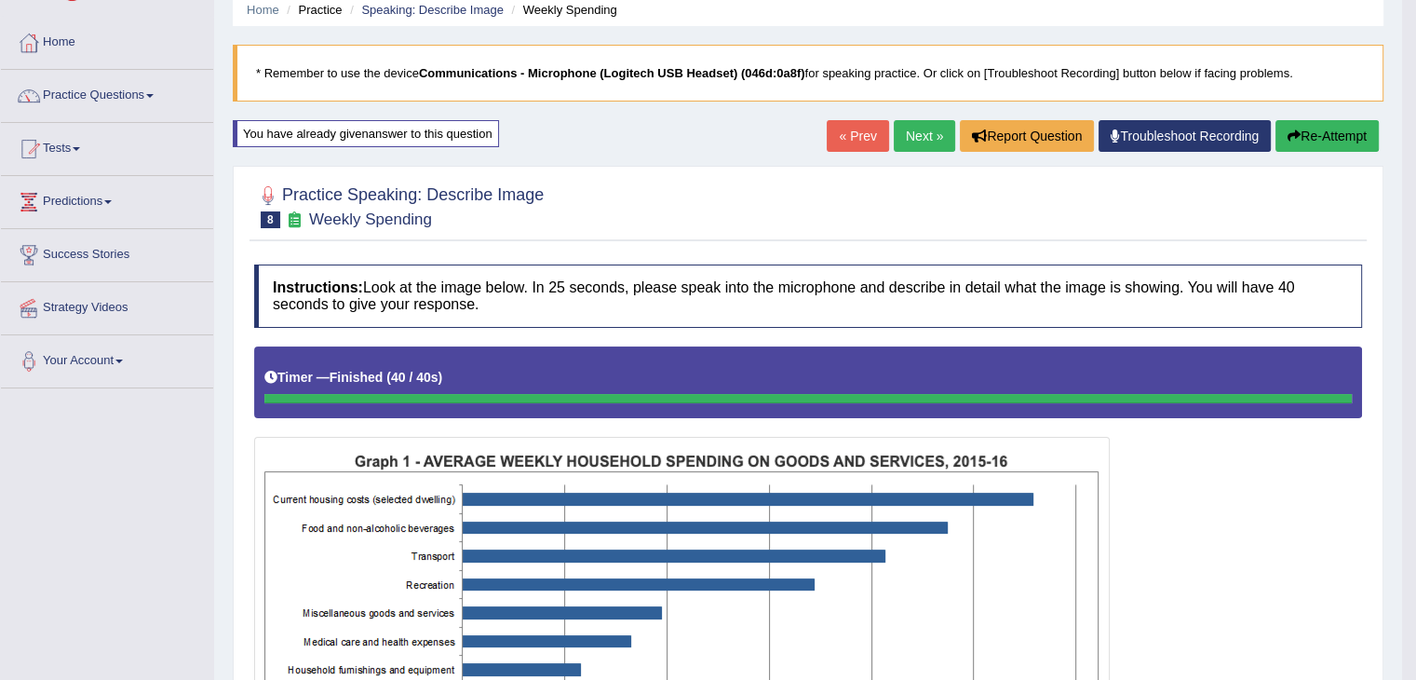
click at [1303, 143] on button "Re-Attempt" at bounding box center [1326, 136] width 103 height 32
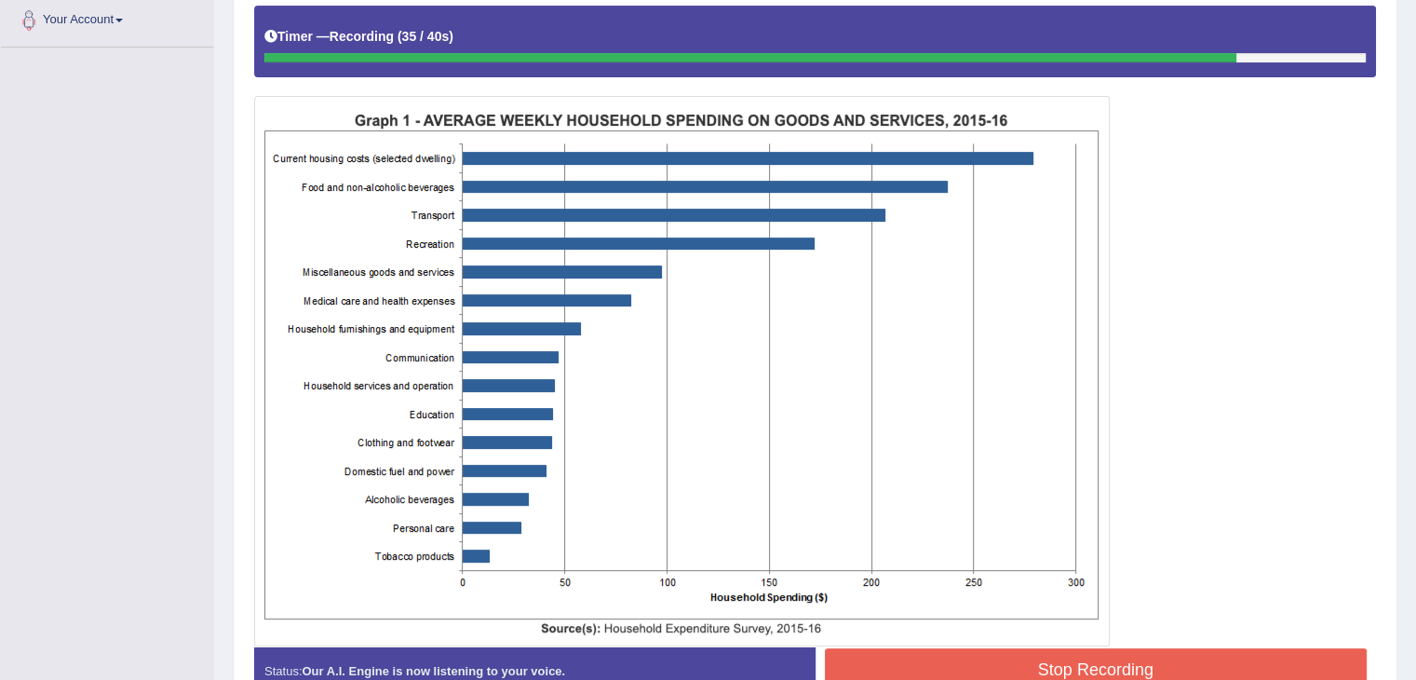
scroll to position [448, 0]
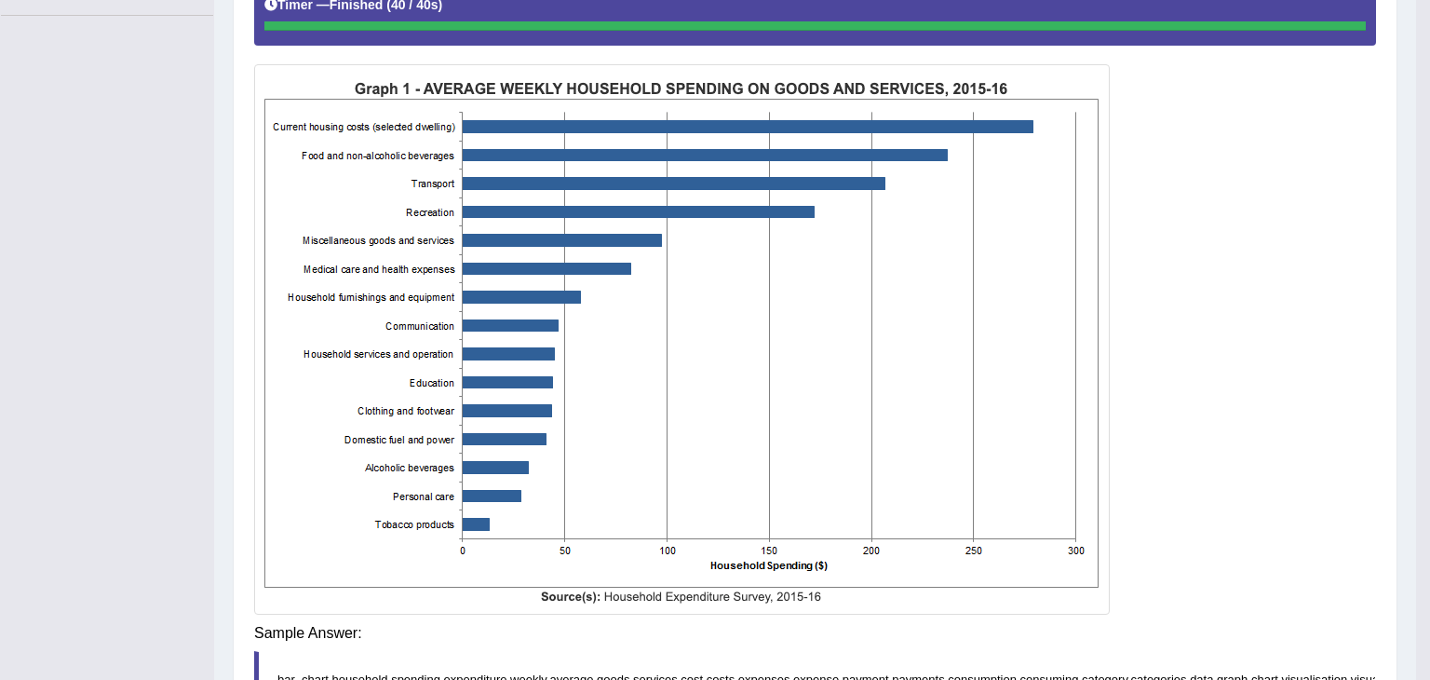
click at [0, 0] on div "Saving your answer..." at bounding box center [0, 0] width 0 height 0
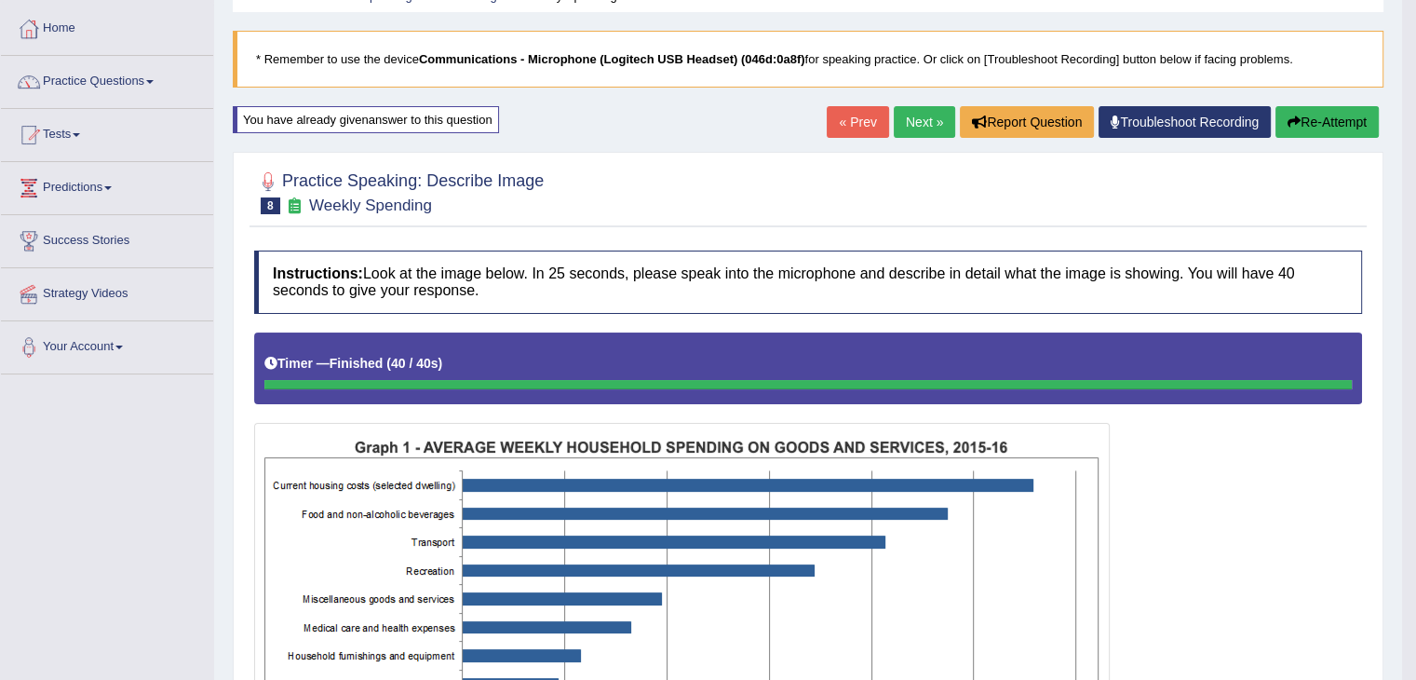
scroll to position [0, 0]
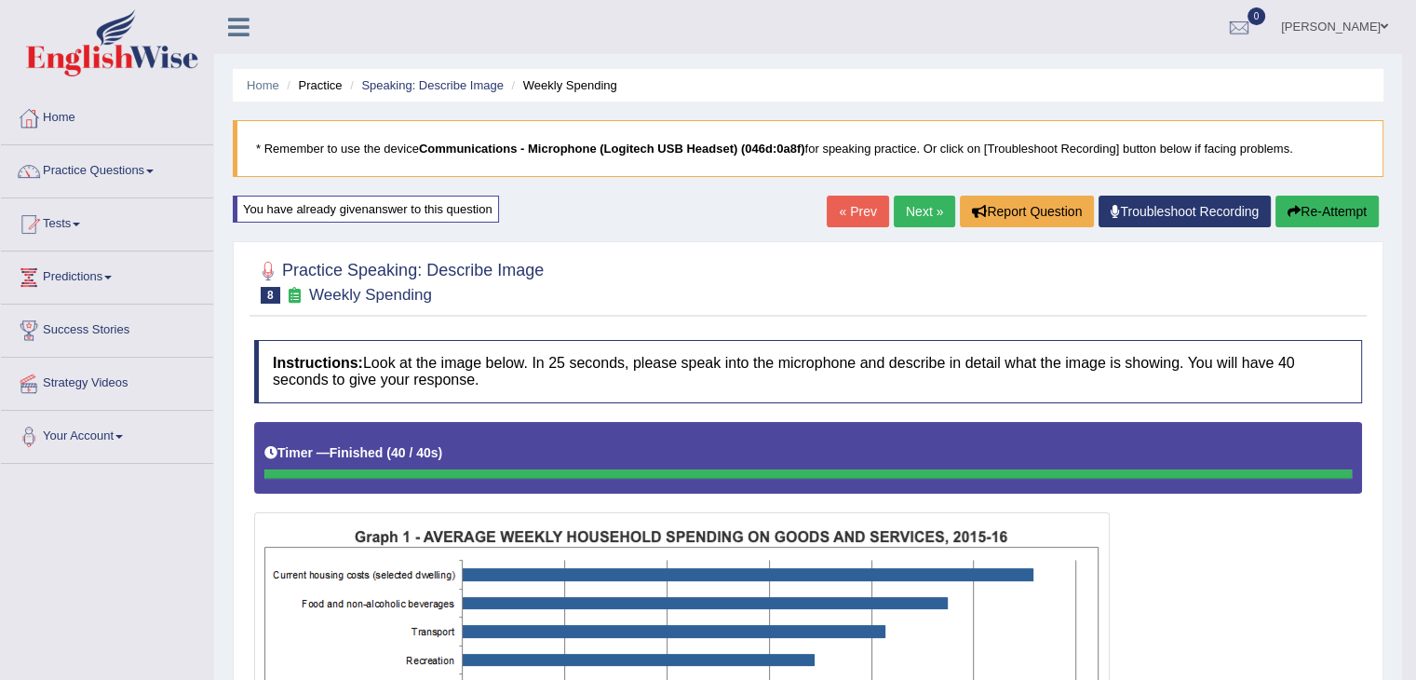
click at [1301, 202] on button "Re-Attempt" at bounding box center [1326, 212] width 103 height 32
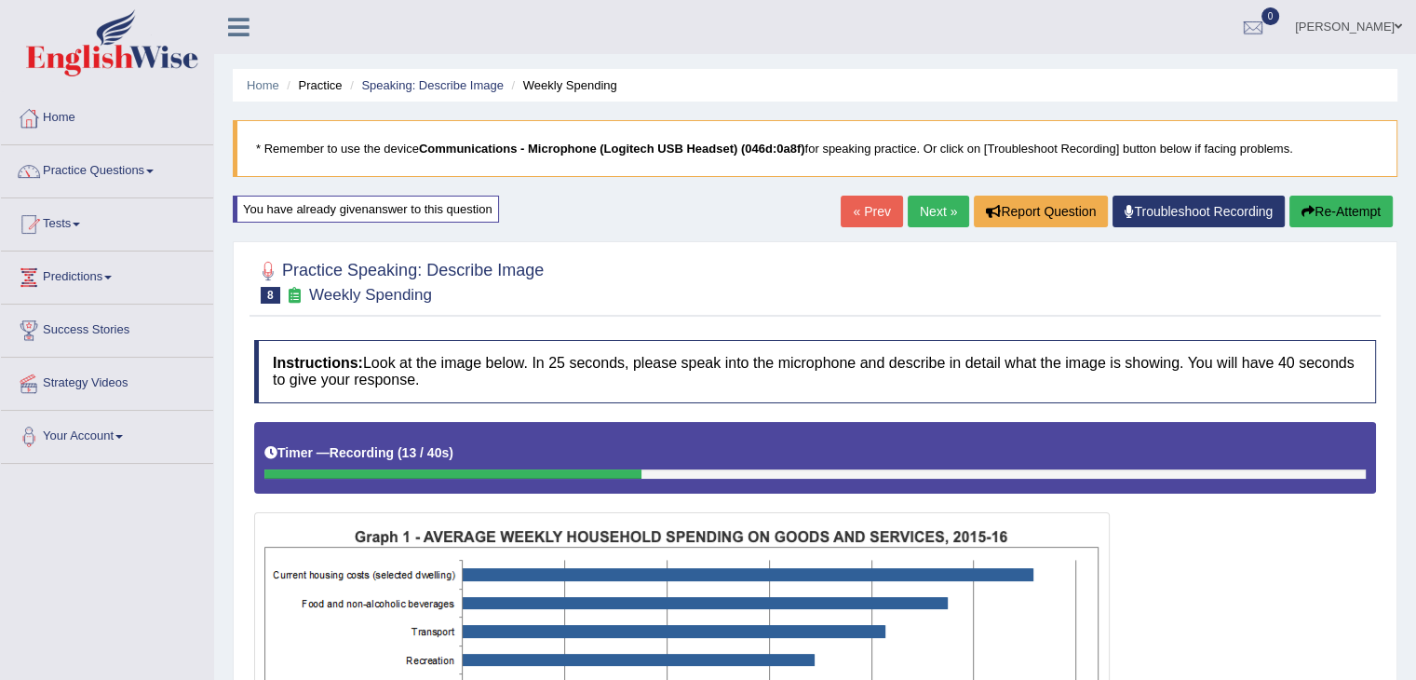
click at [1330, 198] on button "Re-Attempt" at bounding box center [1340, 212] width 103 height 32
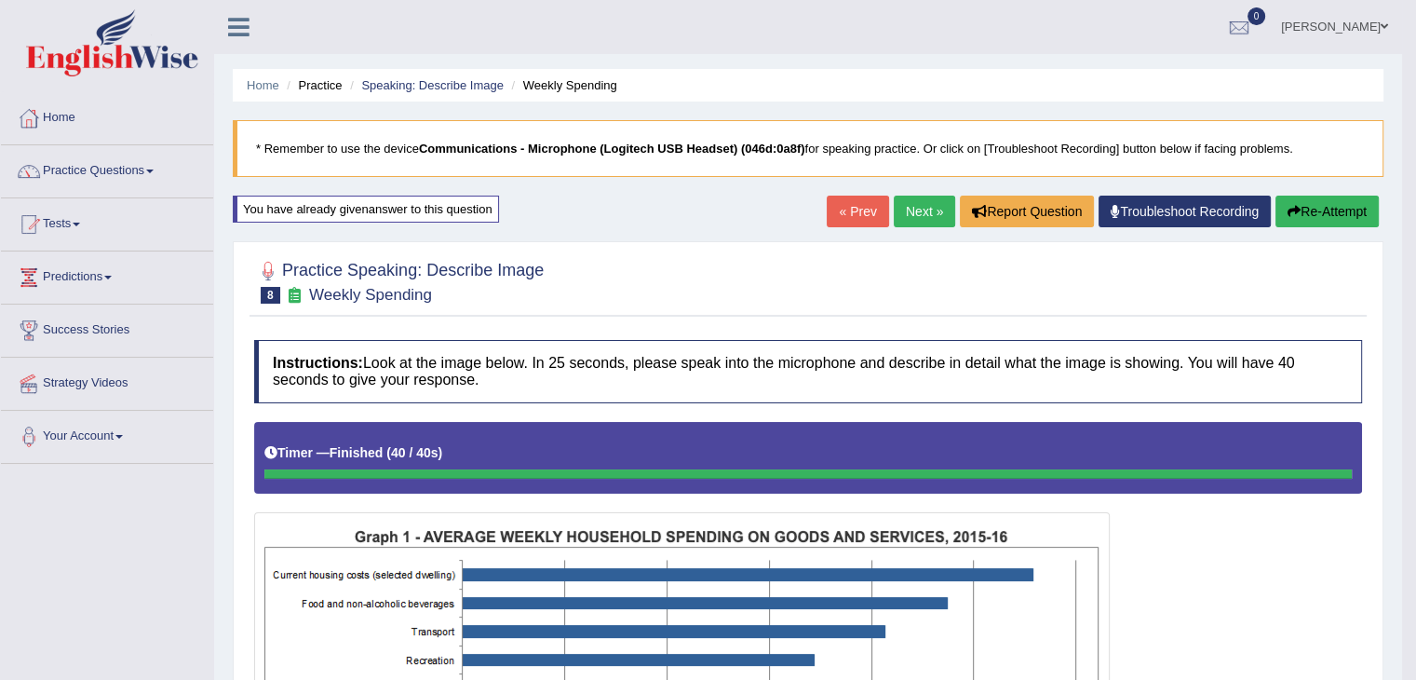
click at [1296, 202] on button "Re-Attempt" at bounding box center [1326, 212] width 103 height 32
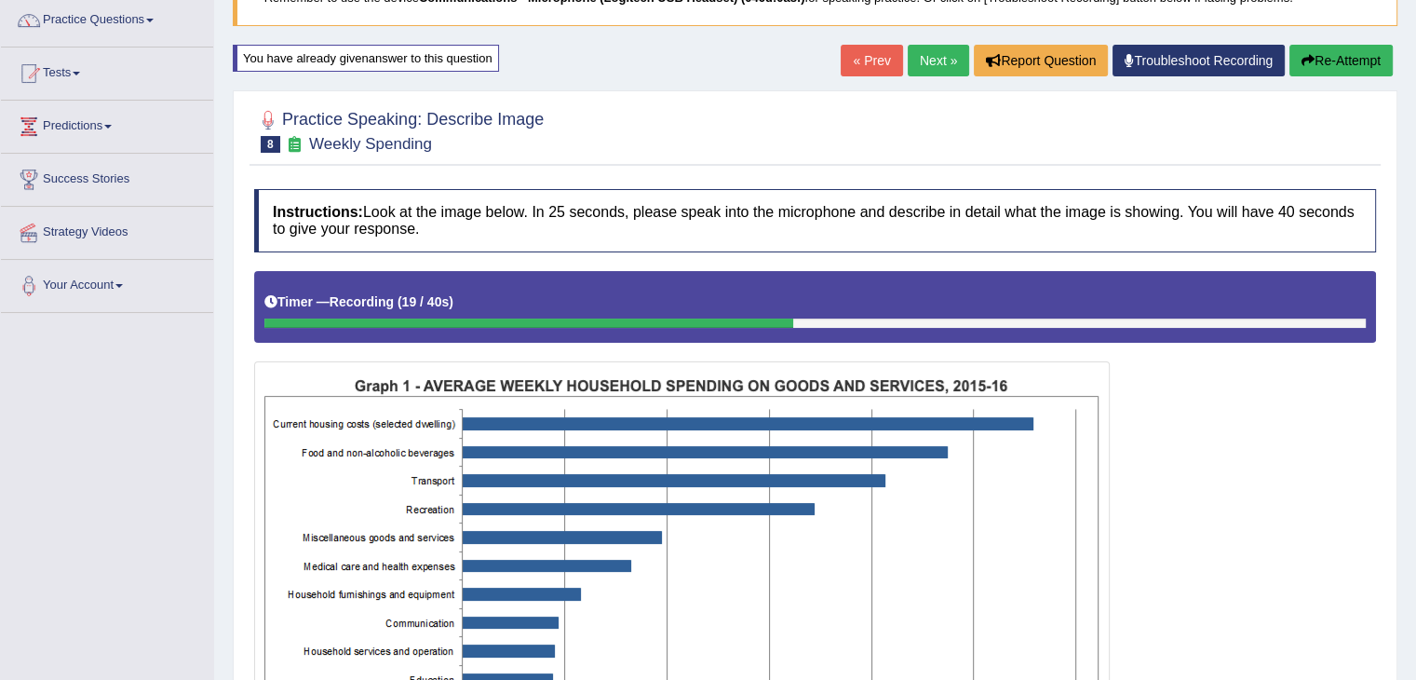
scroll to position [93, 0]
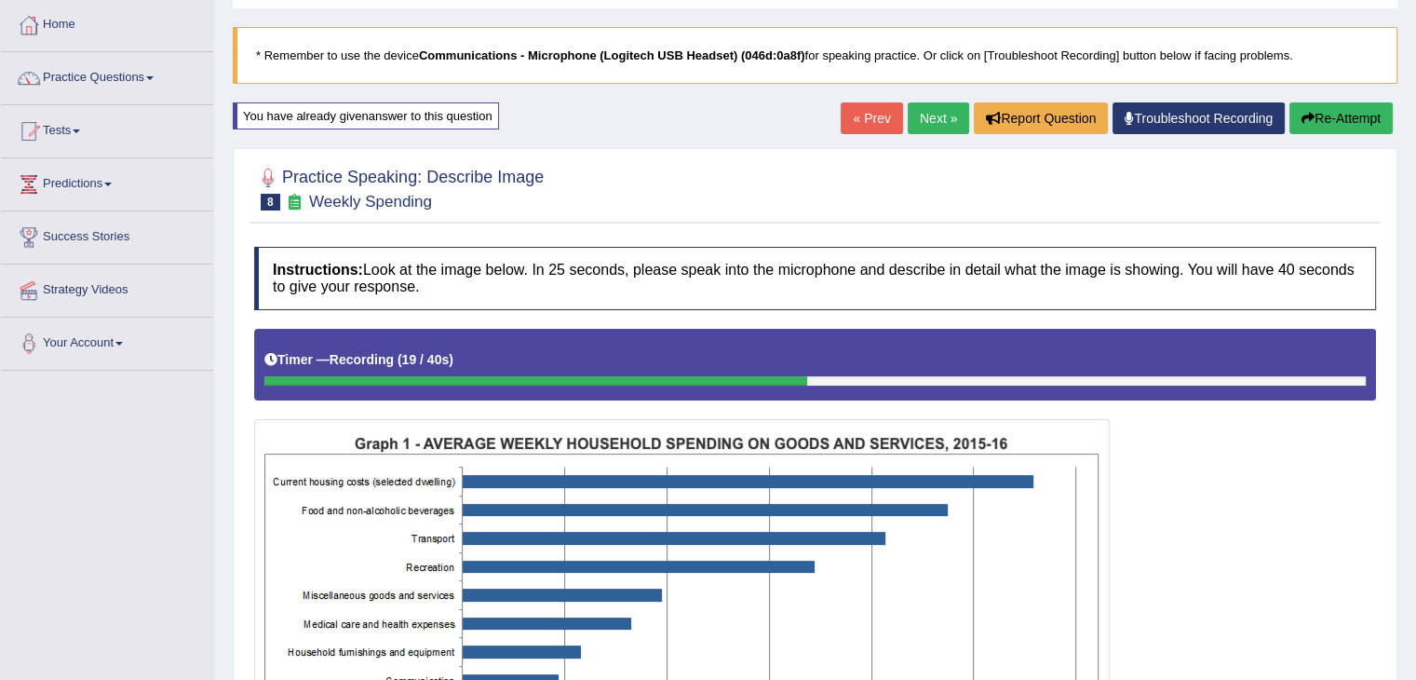
click at [1343, 115] on button "Re-Attempt" at bounding box center [1340, 118] width 103 height 32
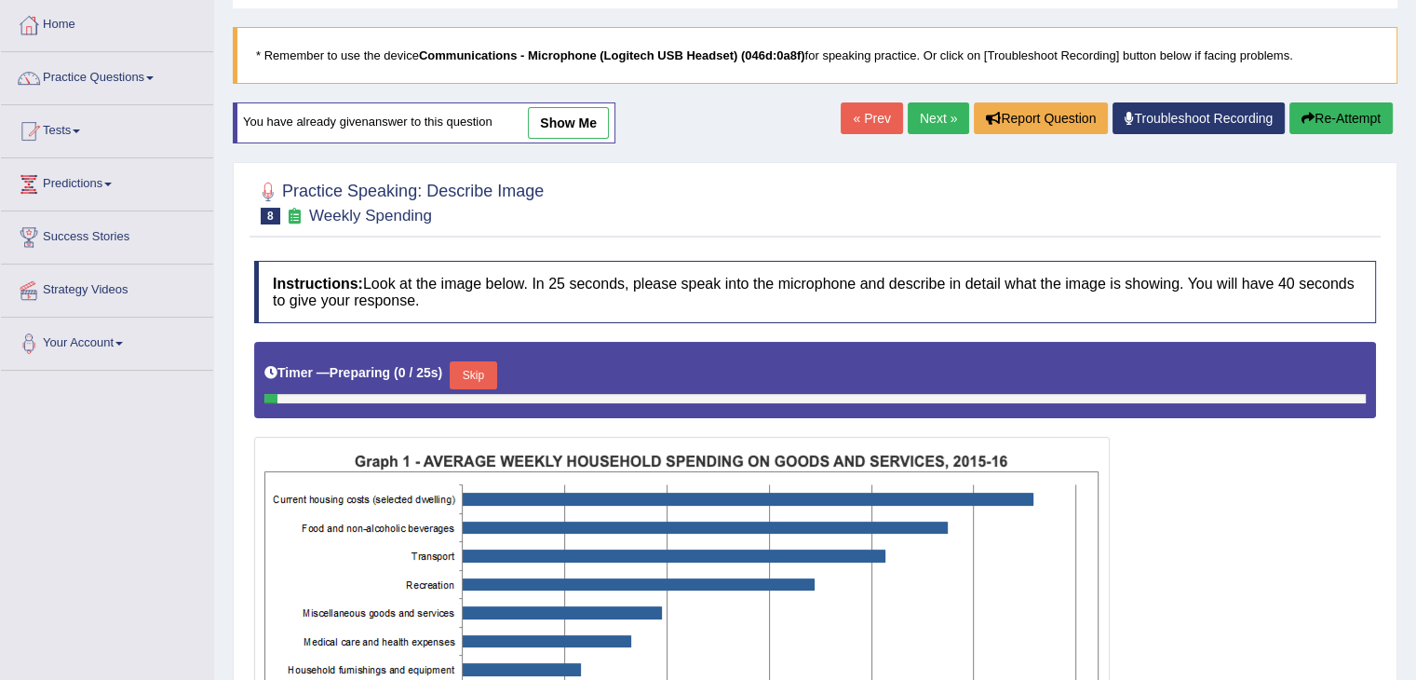
scroll to position [186, 0]
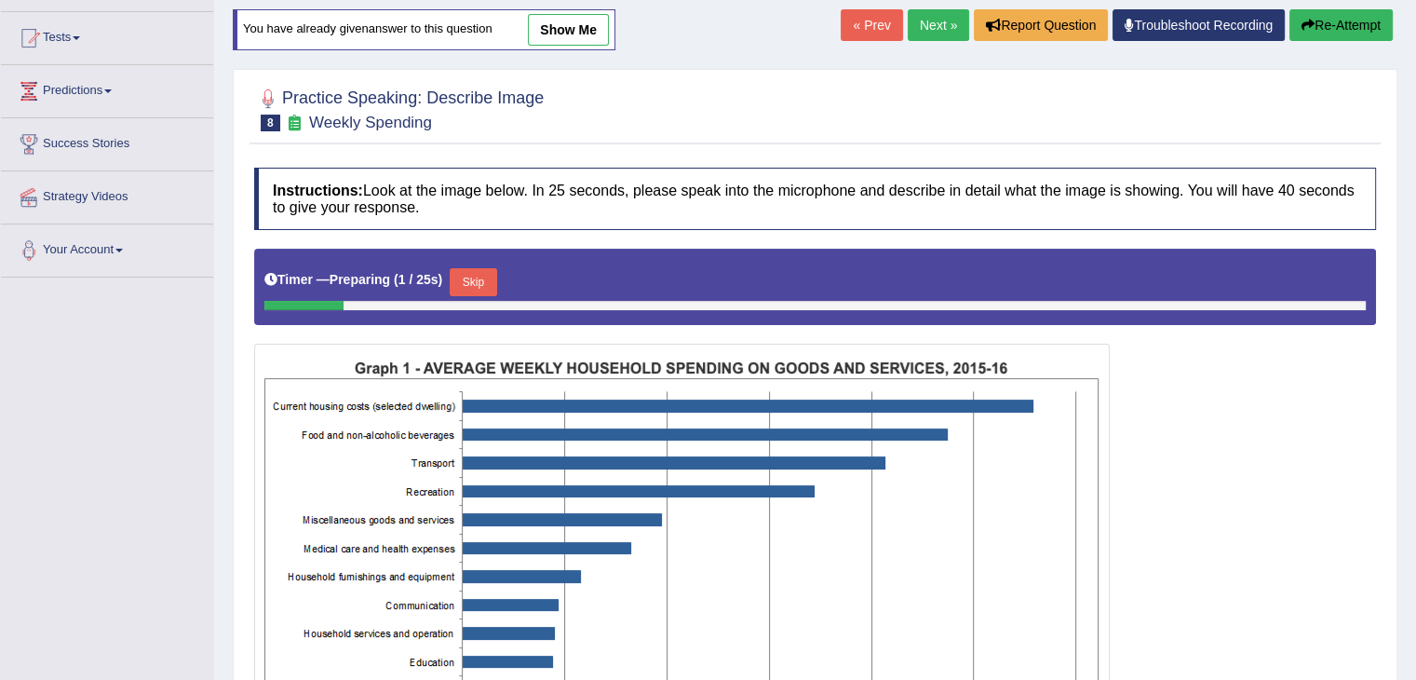
click at [491, 289] on button "Skip" at bounding box center [473, 282] width 47 height 28
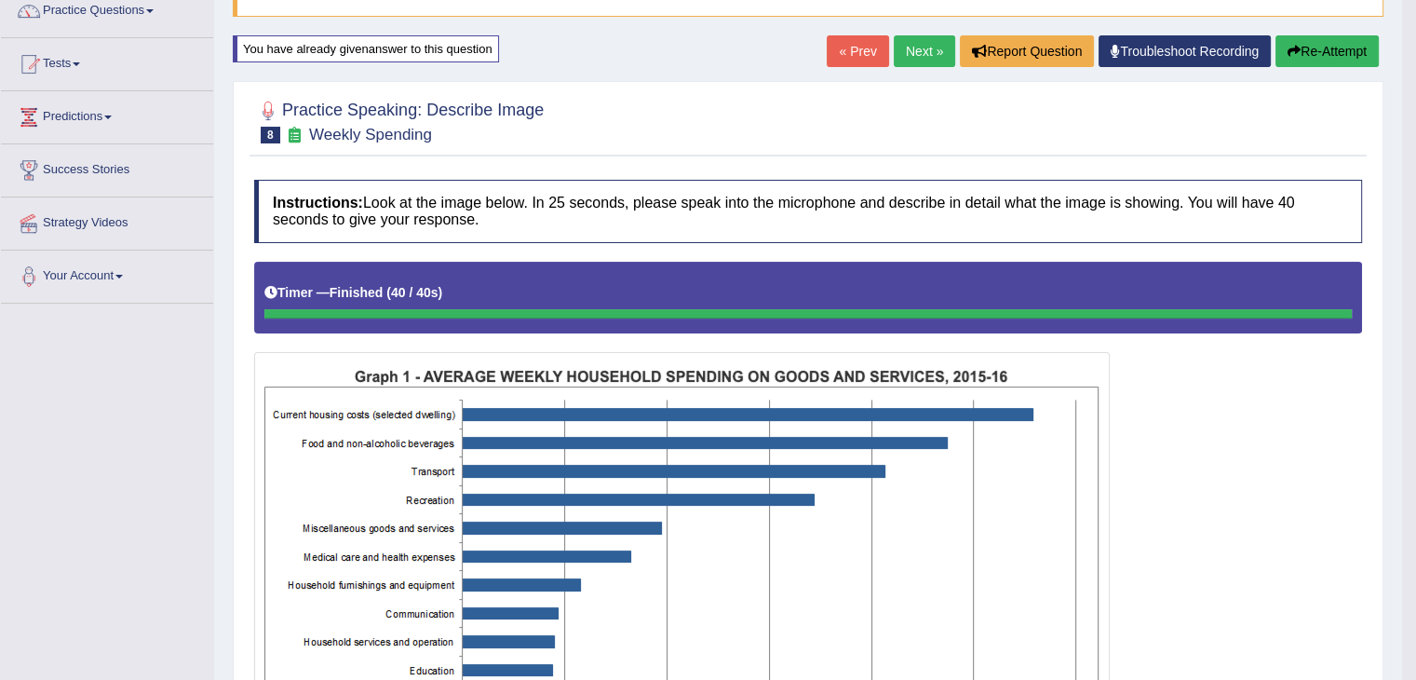
scroll to position [80, 0]
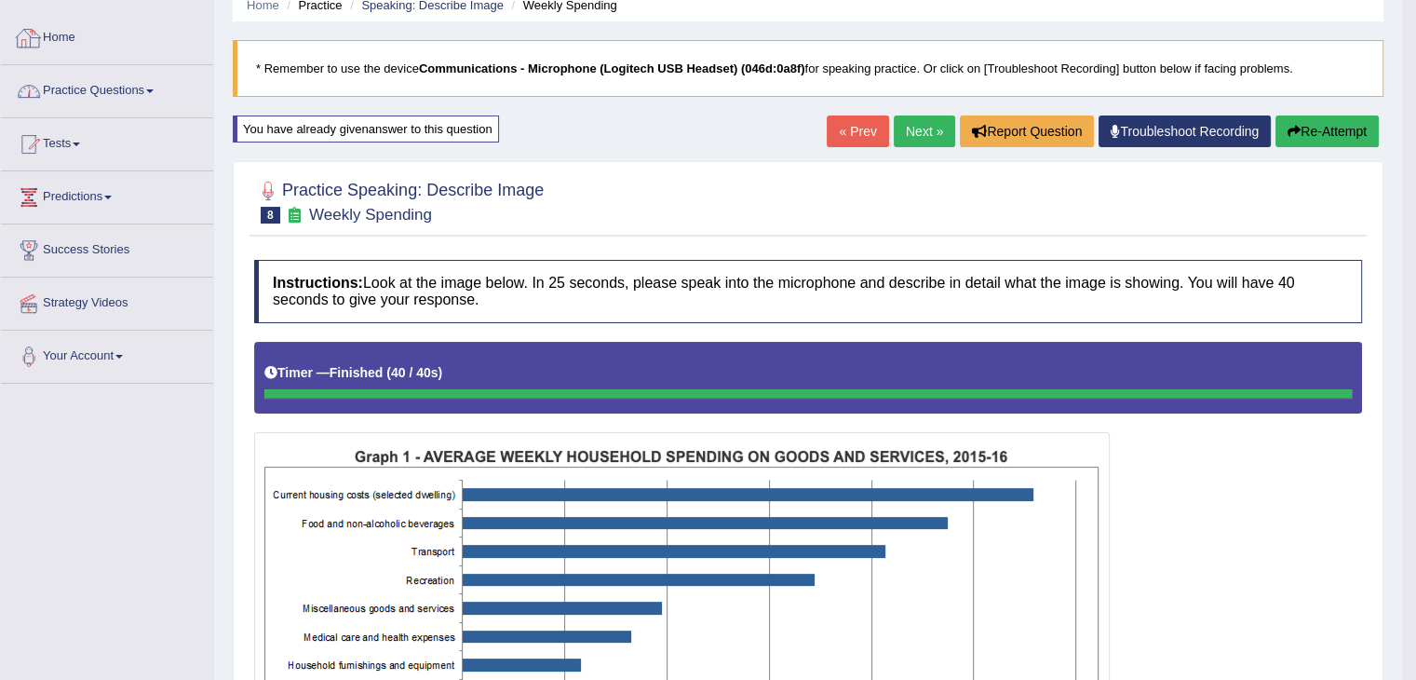
click at [161, 92] on link "Practice Questions" at bounding box center [107, 88] width 212 height 47
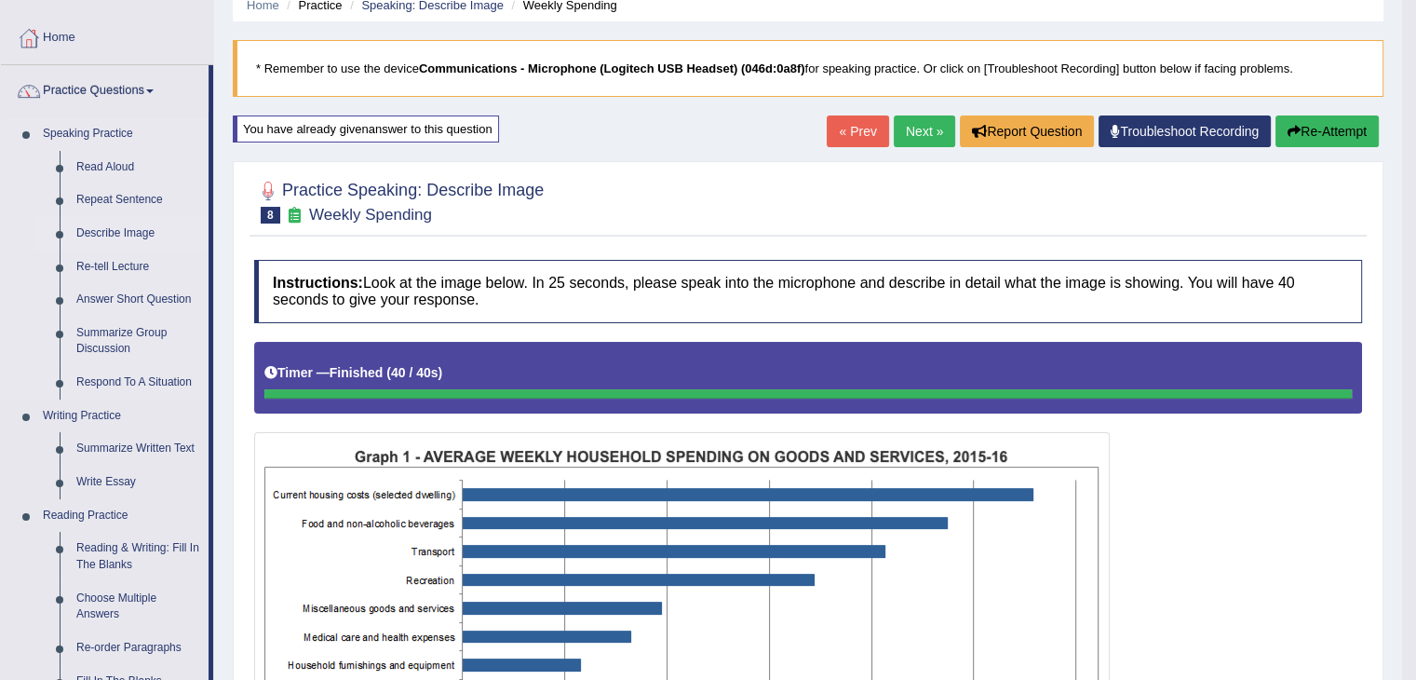
click at [127, 232] on link "Describe Image" at bounding box center [138, 234] width 141 height 34
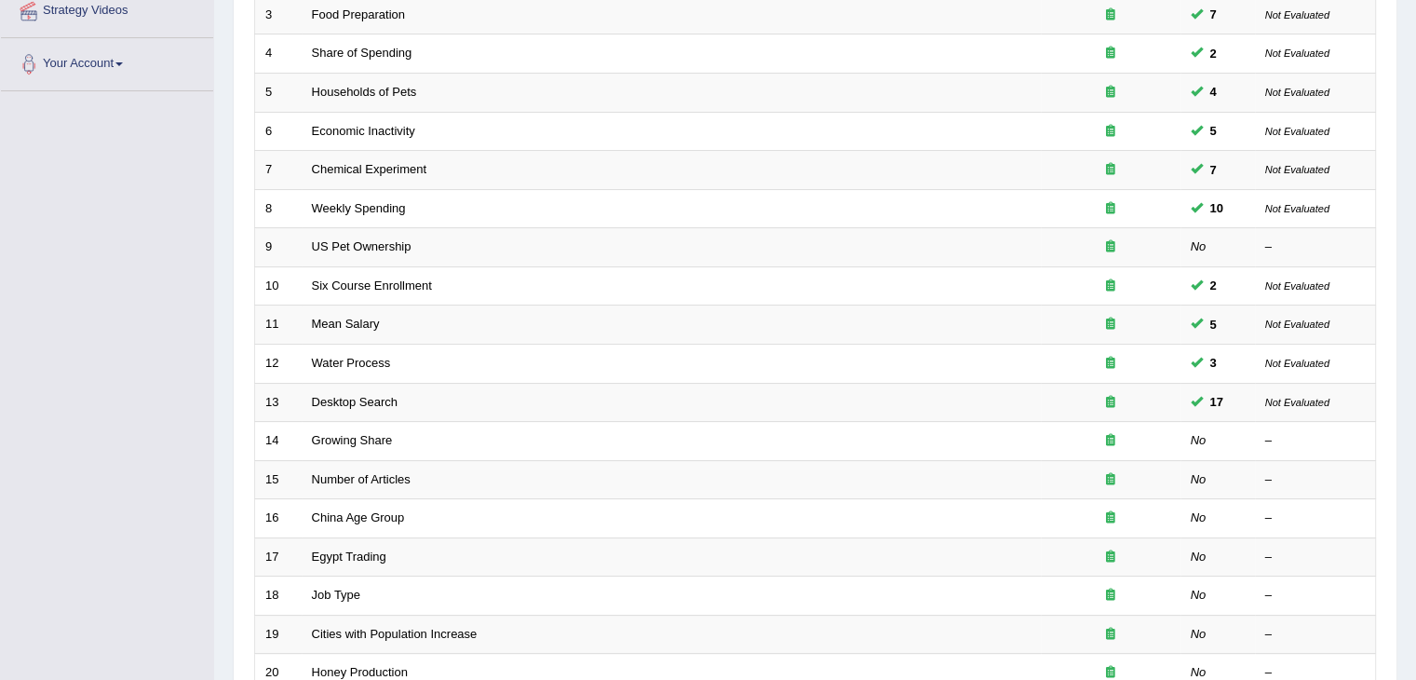
scroll to position [466, 0]
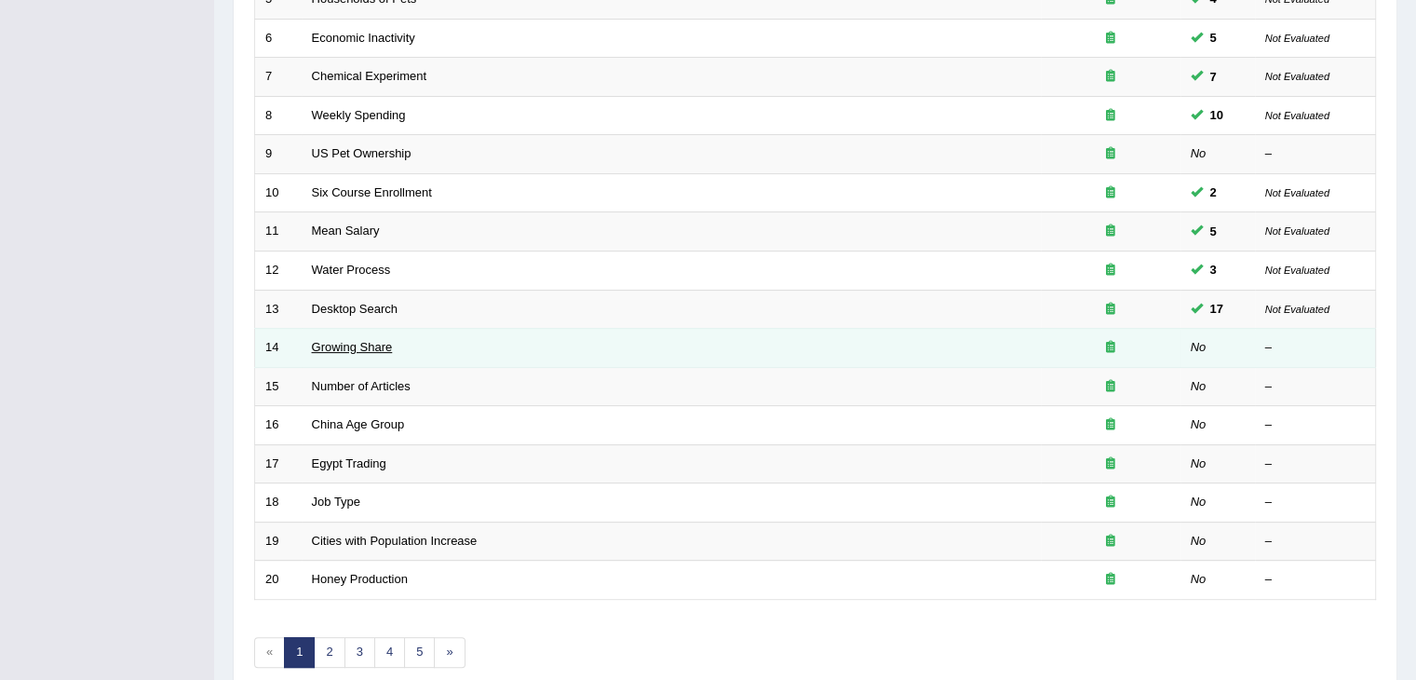
click at [379, 344] on link "Growing Share" at bounding box center [352, 347] width 81 height 14
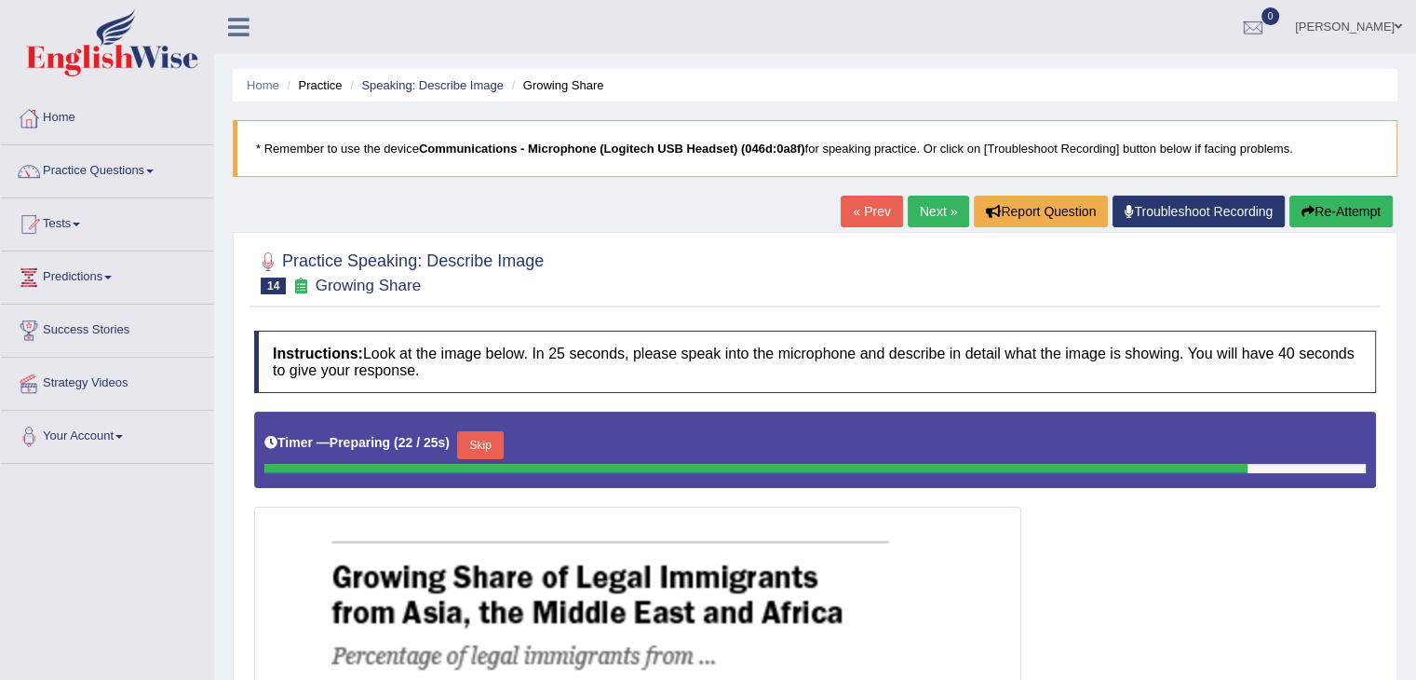
click at [856, 210] on link "« Prev" at bounding box center [871, 212] width 61 height 32
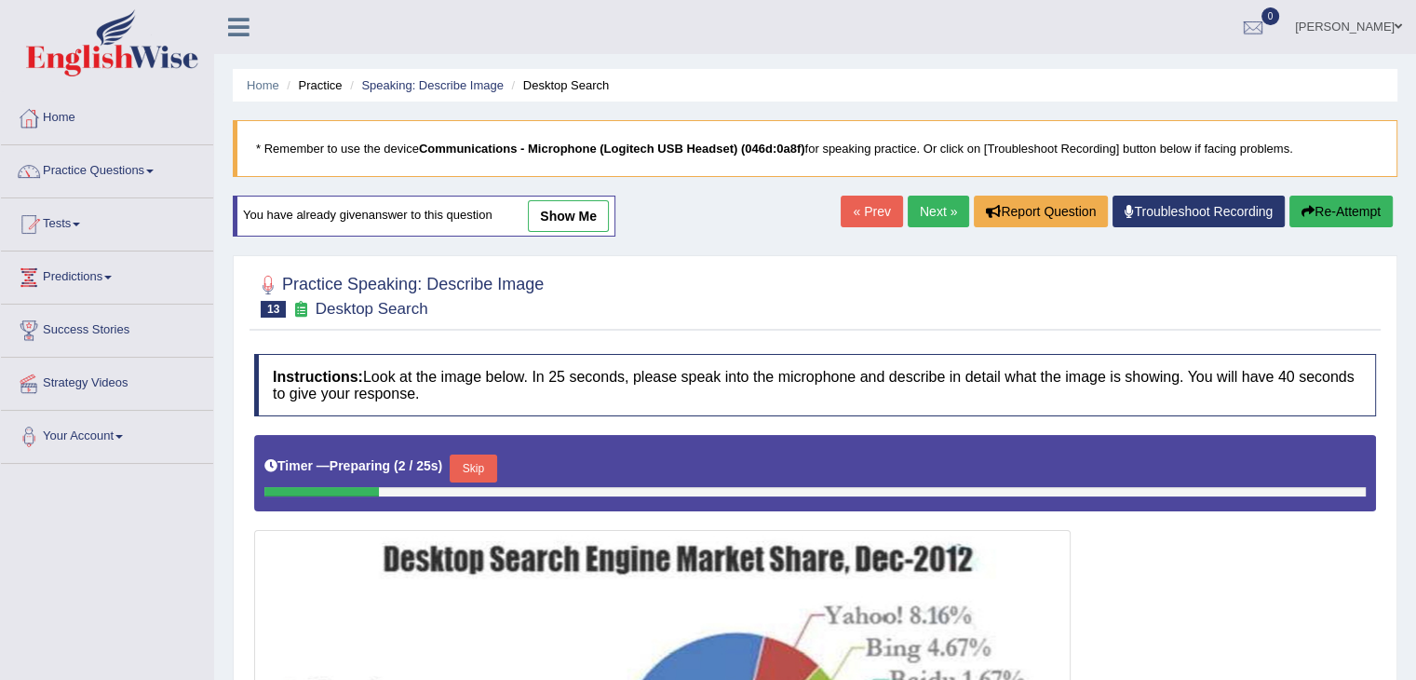
click at [558, 207] on link "show me" at bounding box center [568, 216] width 81 height 32
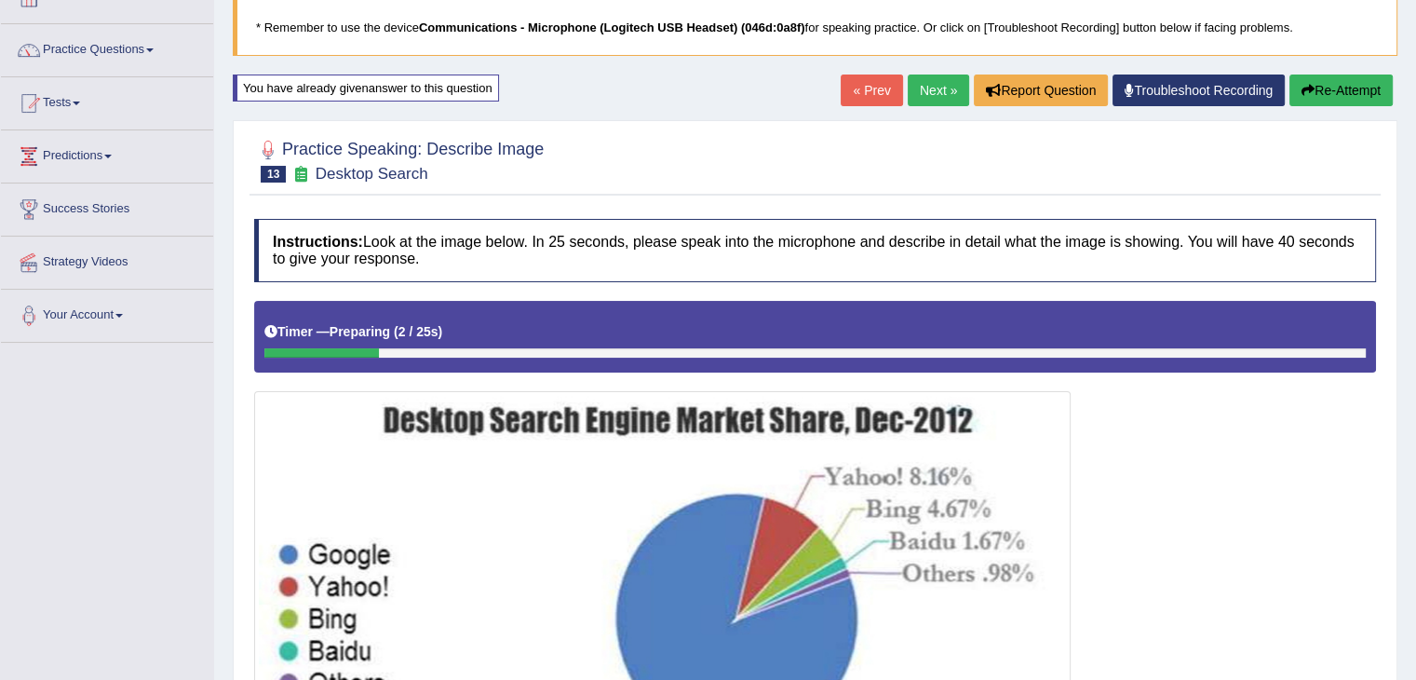
scroll to position [89, 0]
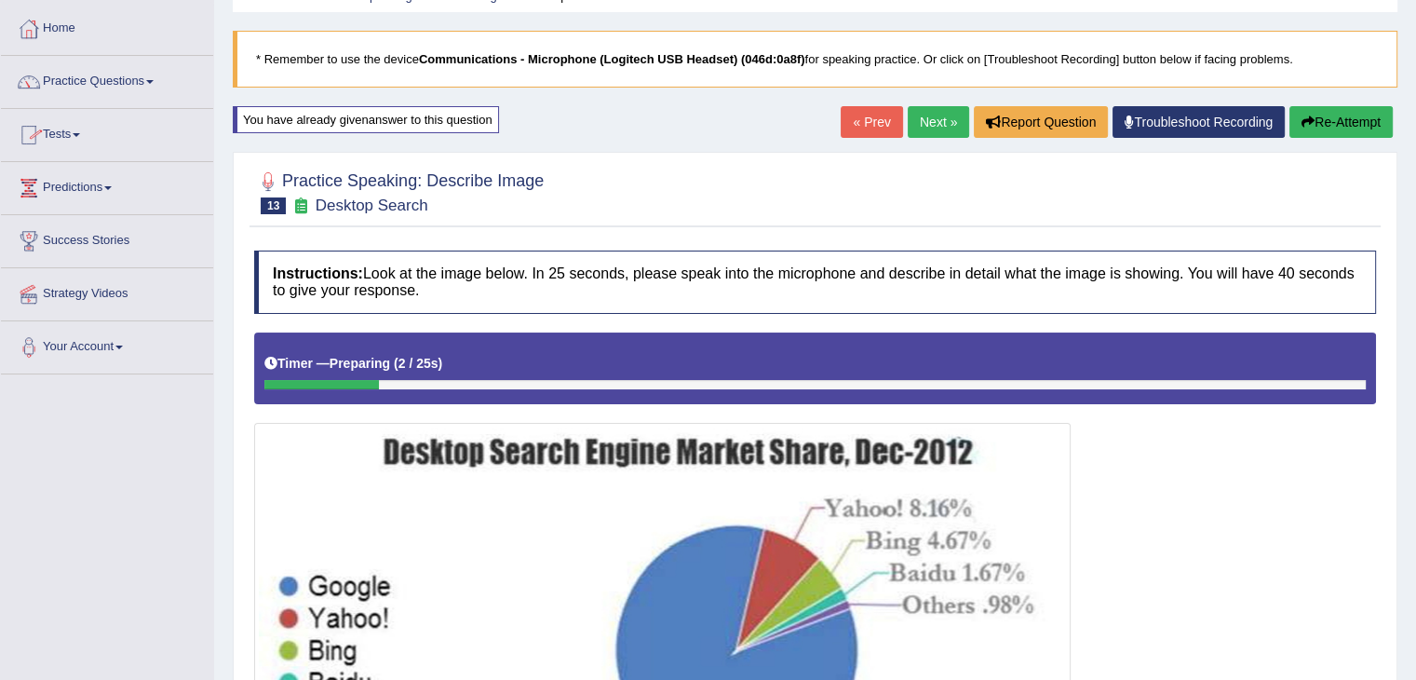
click at [161, 78] on link "Practice Questions" at bounding box center [107, 79] width 212 height 47
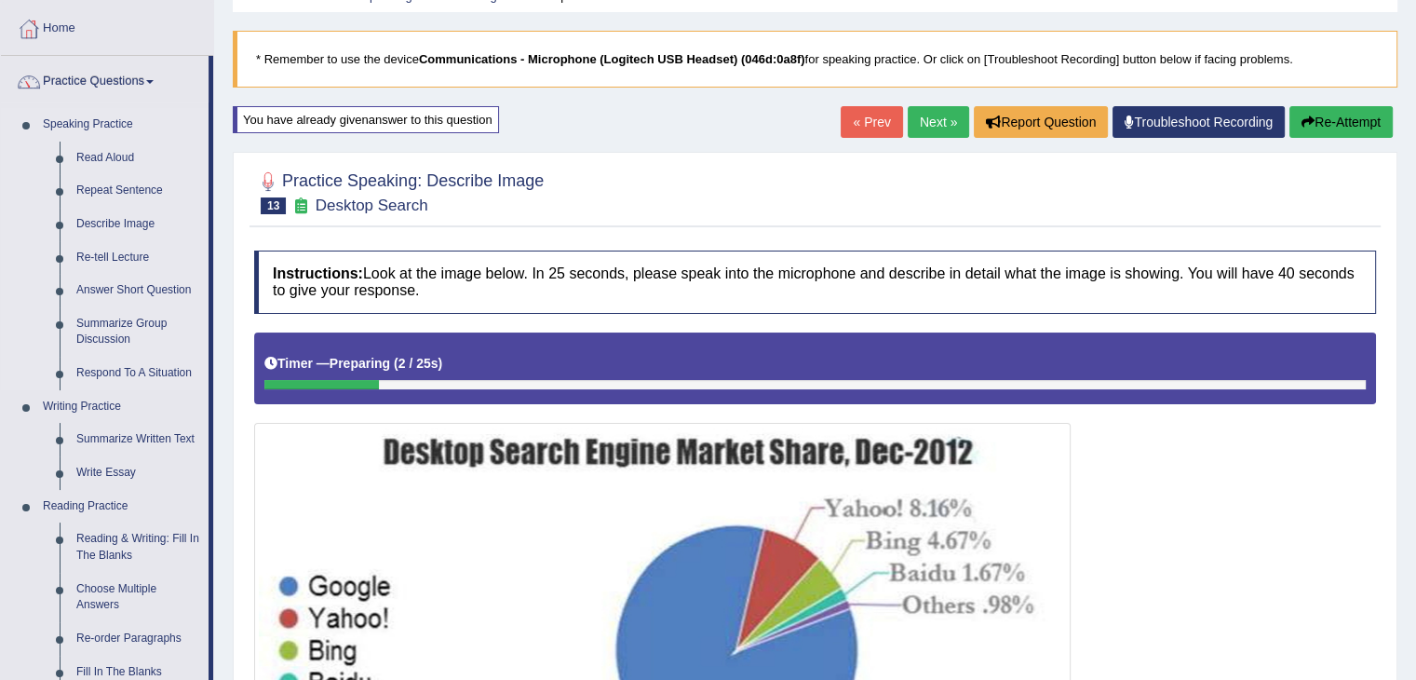
scroll to position [0, 0]
